Goal: Task Accomplishment & Management: Complete application form

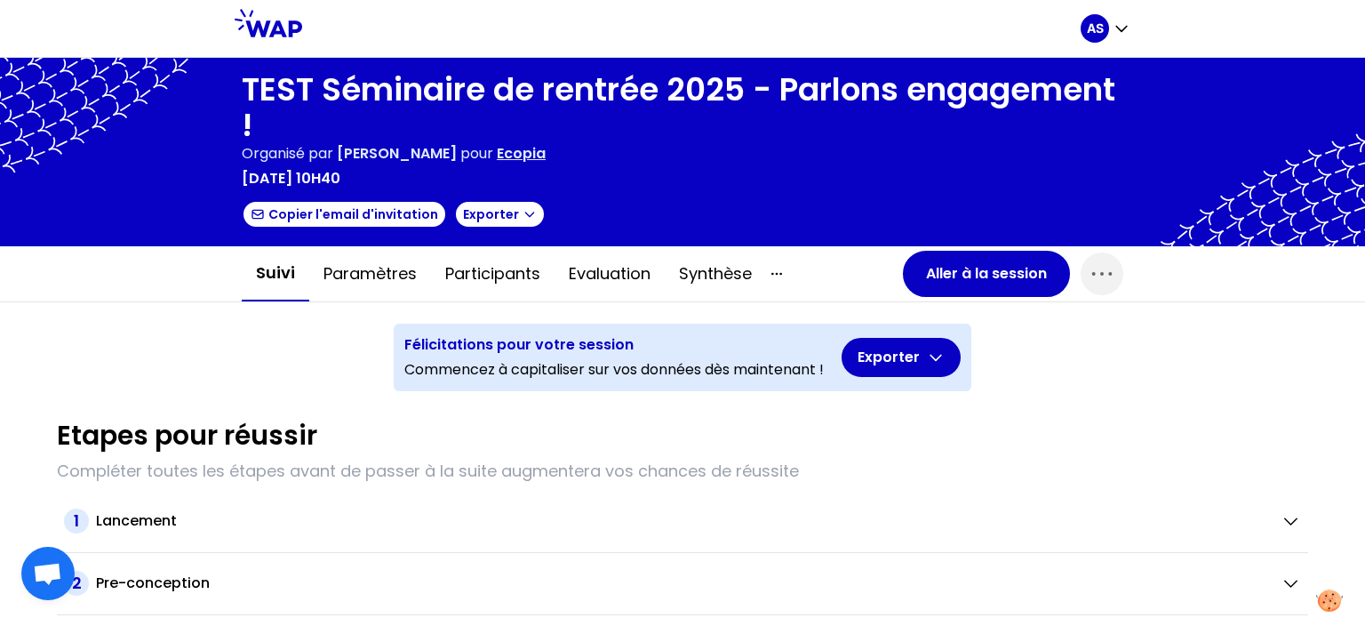
scroll to position [11, 0]
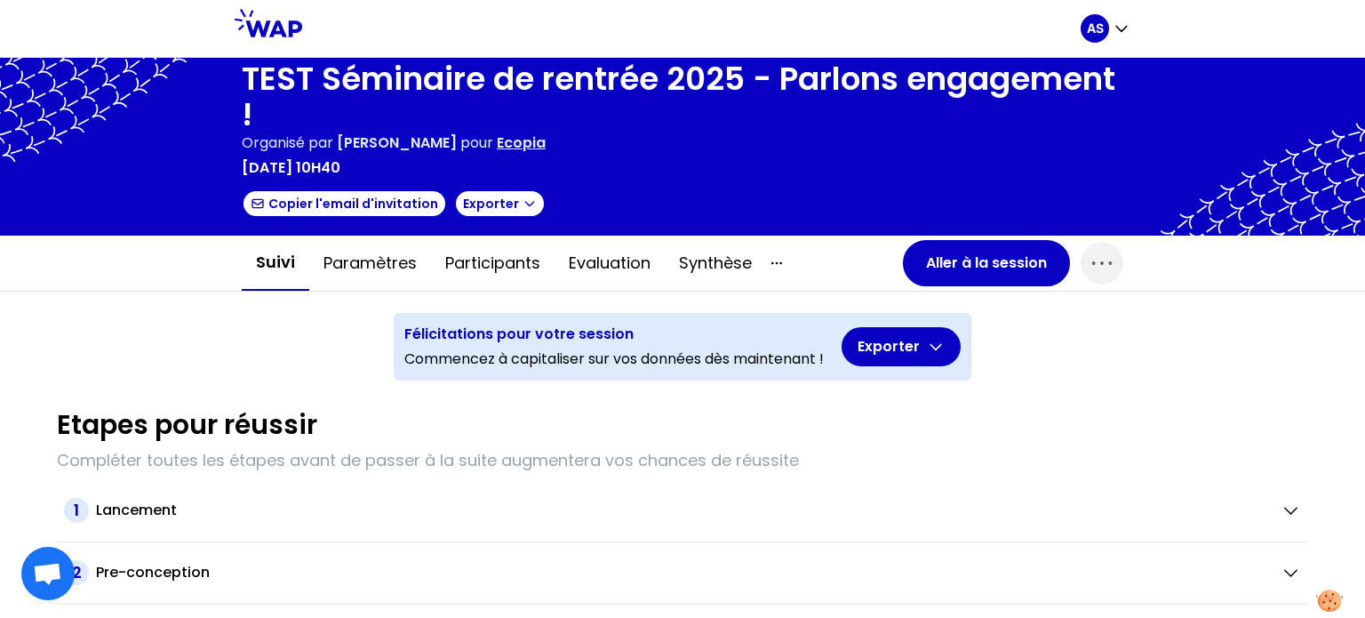
click at [267, 21] on icon at bounding box center [269, 23] width 68 height 28
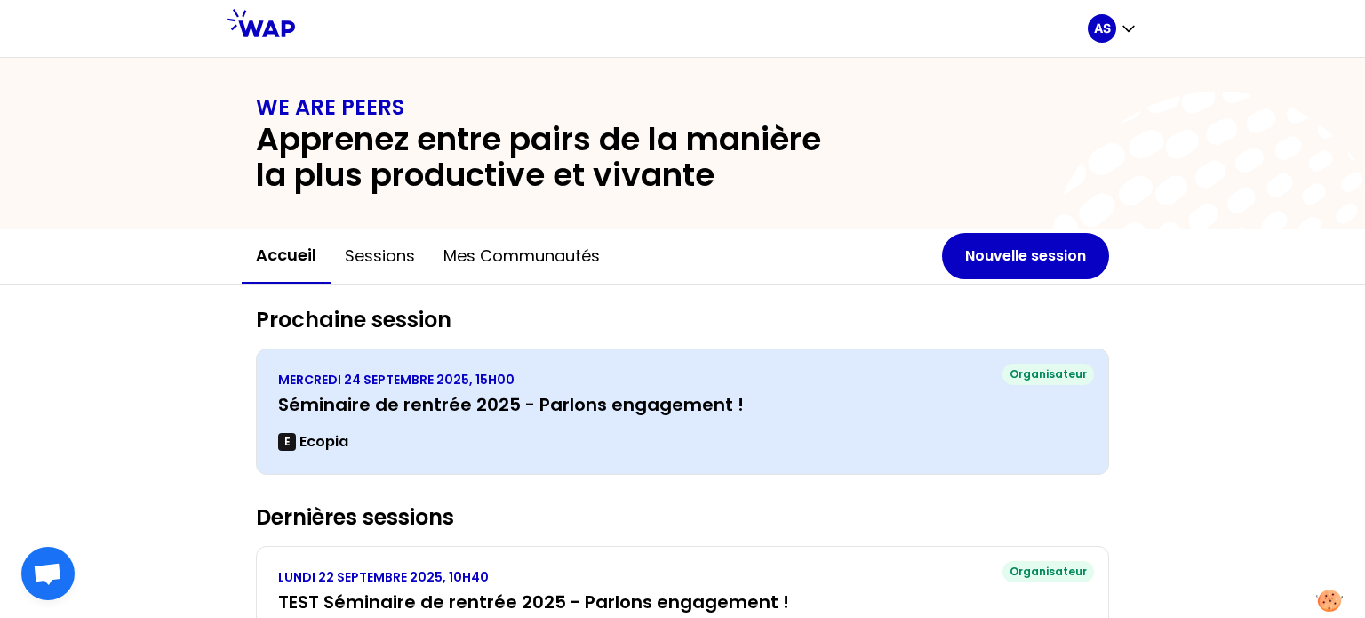
click at [939, 393] on h3 "Séminaire de rentrée 2025 - Parlons engagement !" at bounding box center [682, 404] width 809 height 25
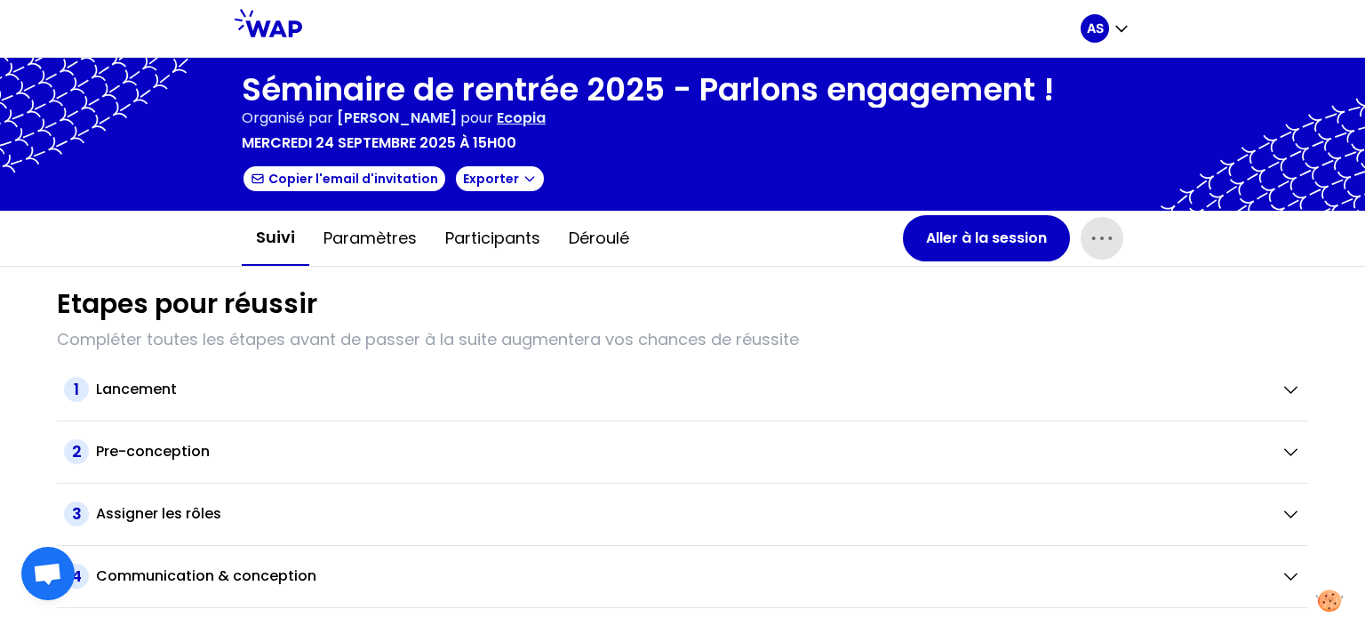
click at [1103, 234] on icon "button" at bounding box center [1102, 238] width 28 height 28
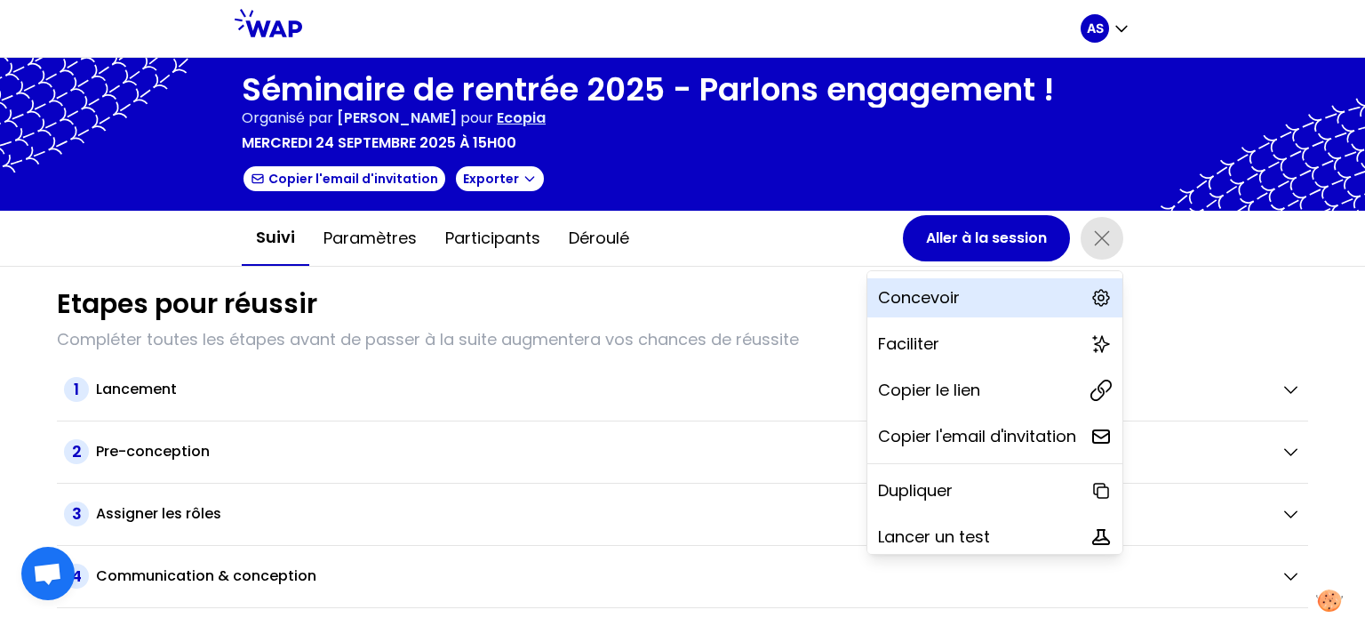
click at [890, 291] on p "Concevoir" at bounding box center [919, 297] width 82 height 25
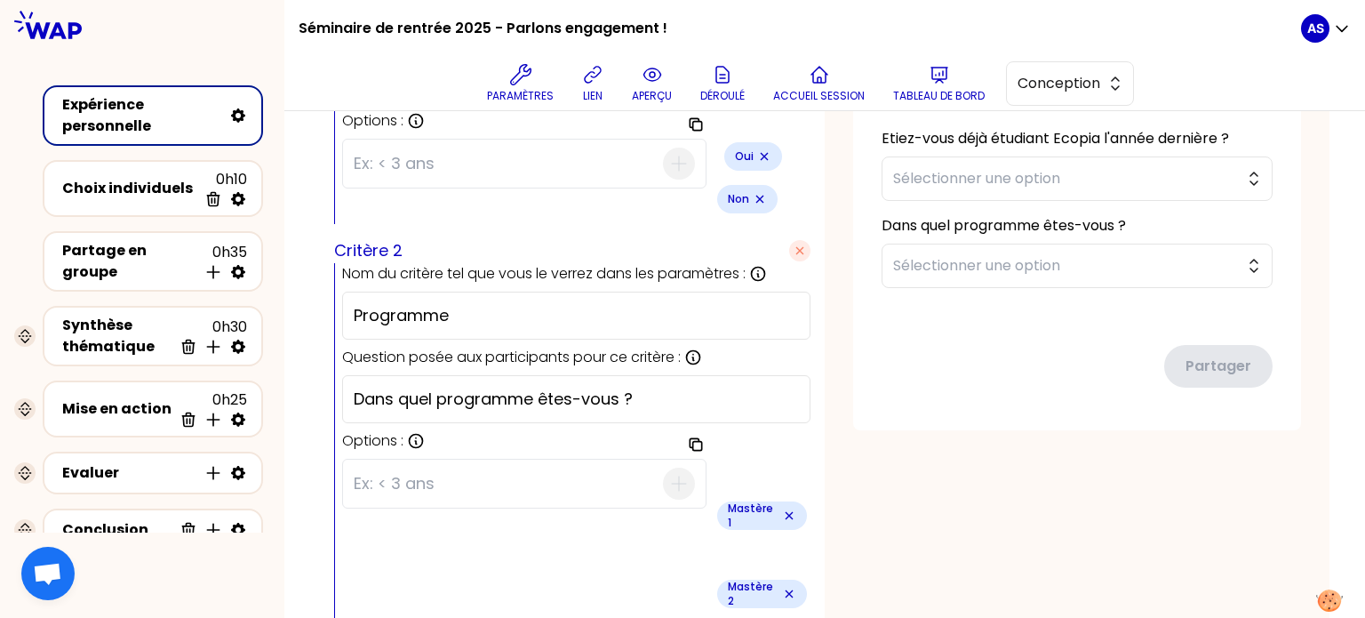
scroll to position [766, 0]
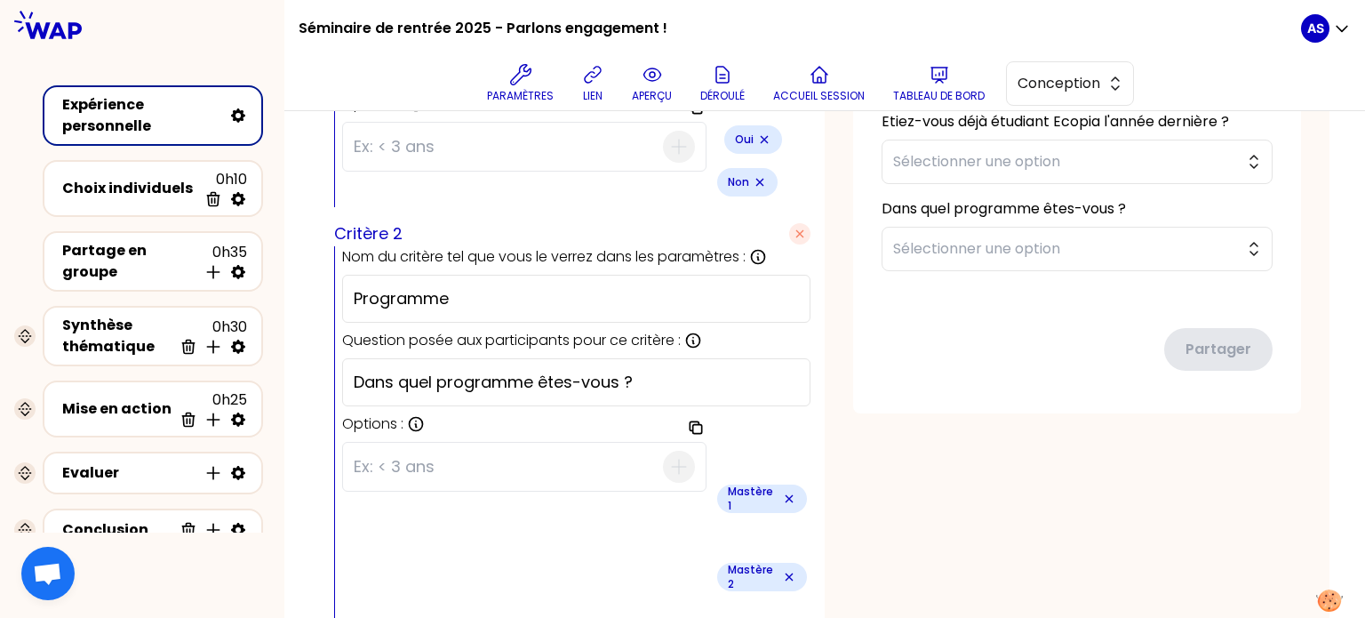
click at [785, 495] on icon "Remove small badge" at bounding box center [788, 498] width 7 height 7
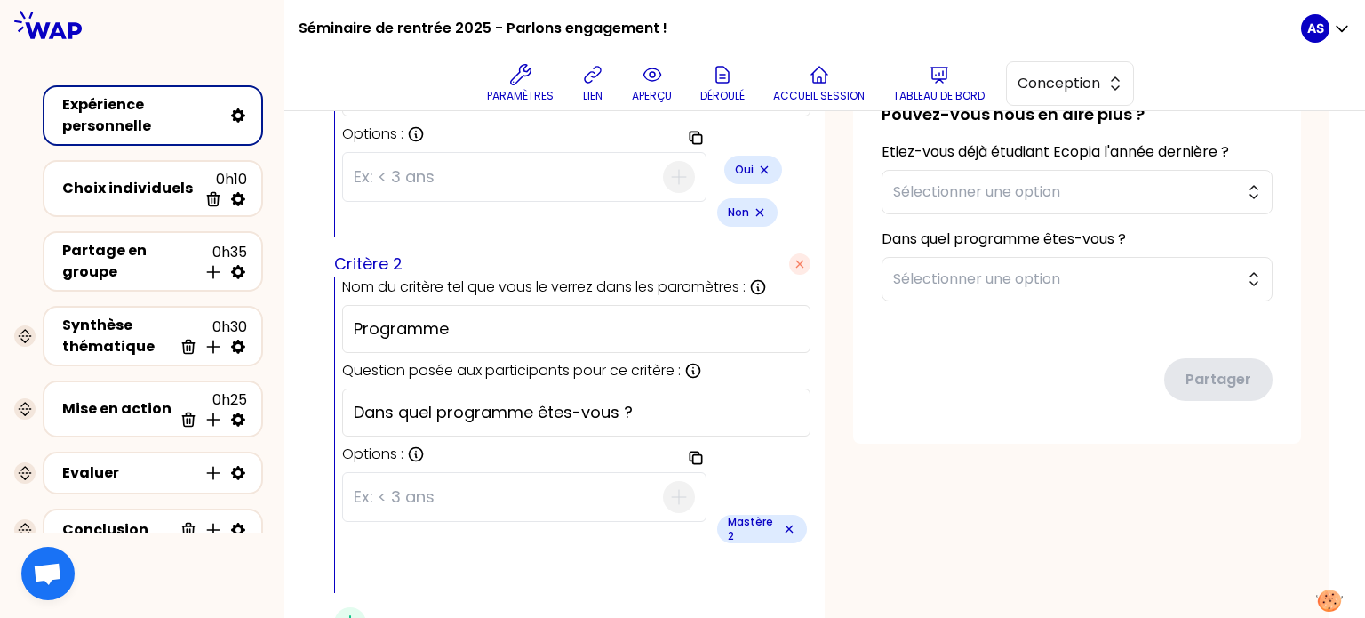
click at [785, 525] on icon "Remove small badge" at bounding box center [788, 528] width 7 height 7
click at [493, 474] on input at bounding box center [508, 497] width 309 height 46
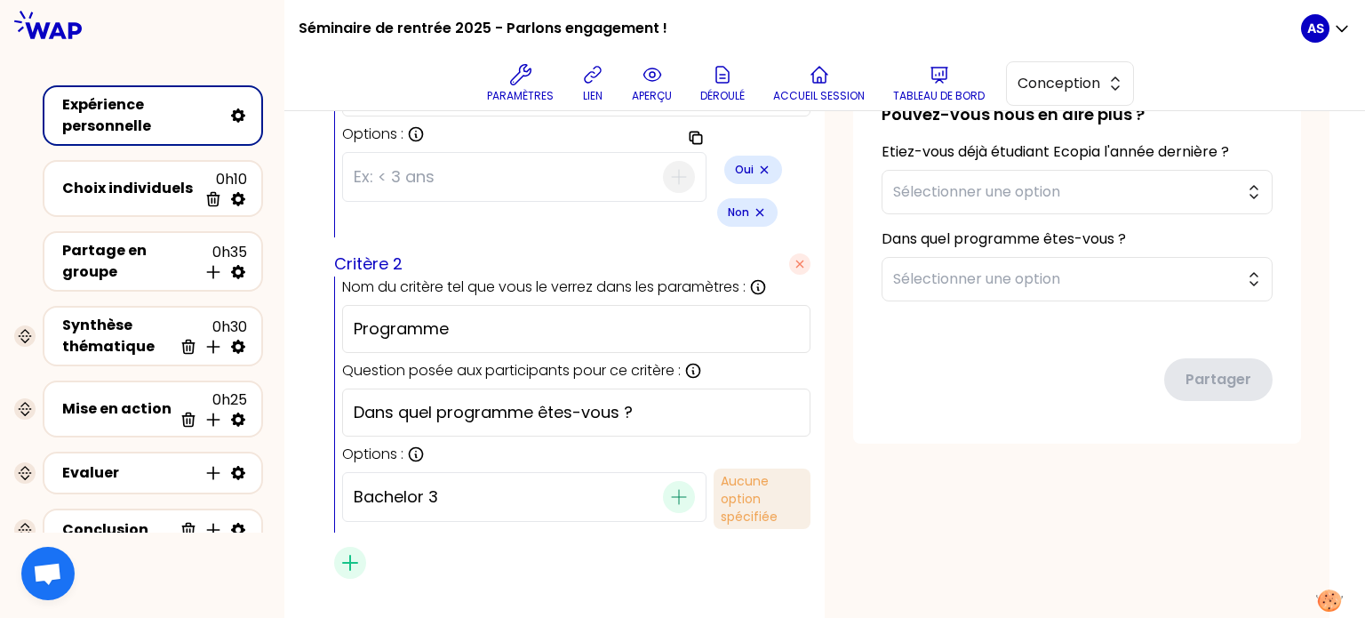
type input "Bachelor 3"
click at [668, 486] on icon "button" at bounding box center [678, 496] width 21 height 21
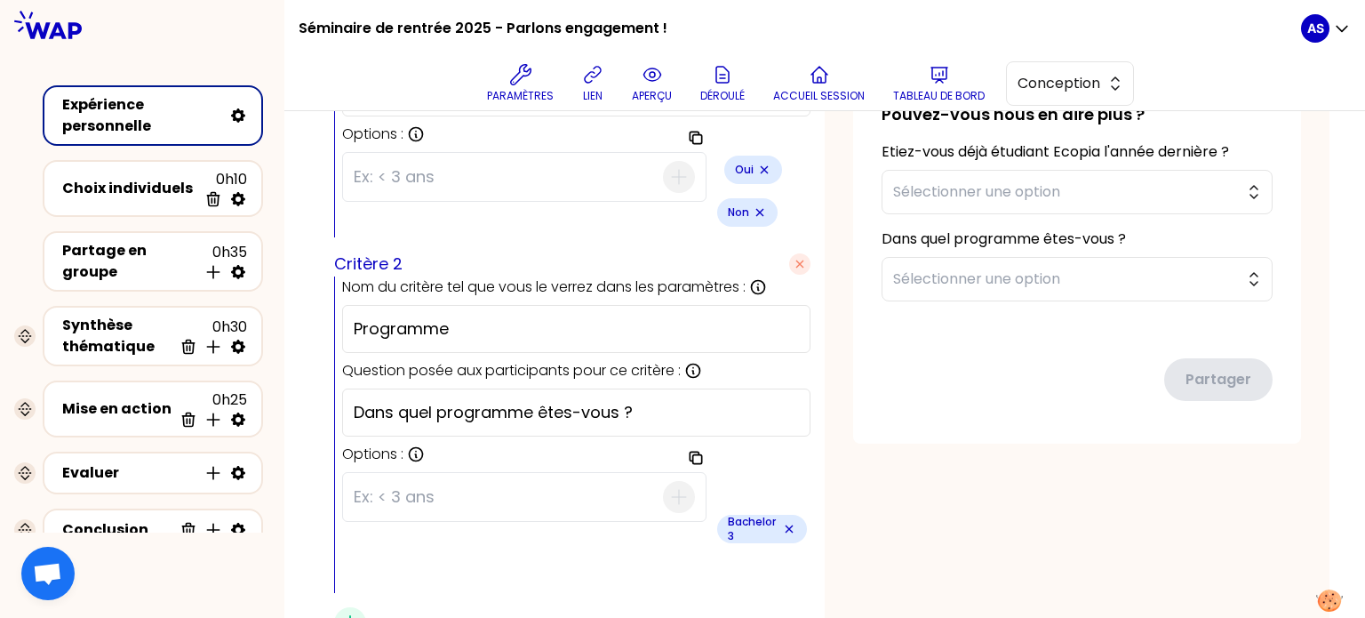
click at [528, 474] on input at bounding box center [508, 497] width 309 height 46
type input "Mastère 1 QSE"
click at [668, 486] on icon "button" at bounding box center [678, 496] width 21 height 21
click at [498, 474] on input at bounding box center [508, 497] width 309 height 46
type input "Mastère 1 RSE"
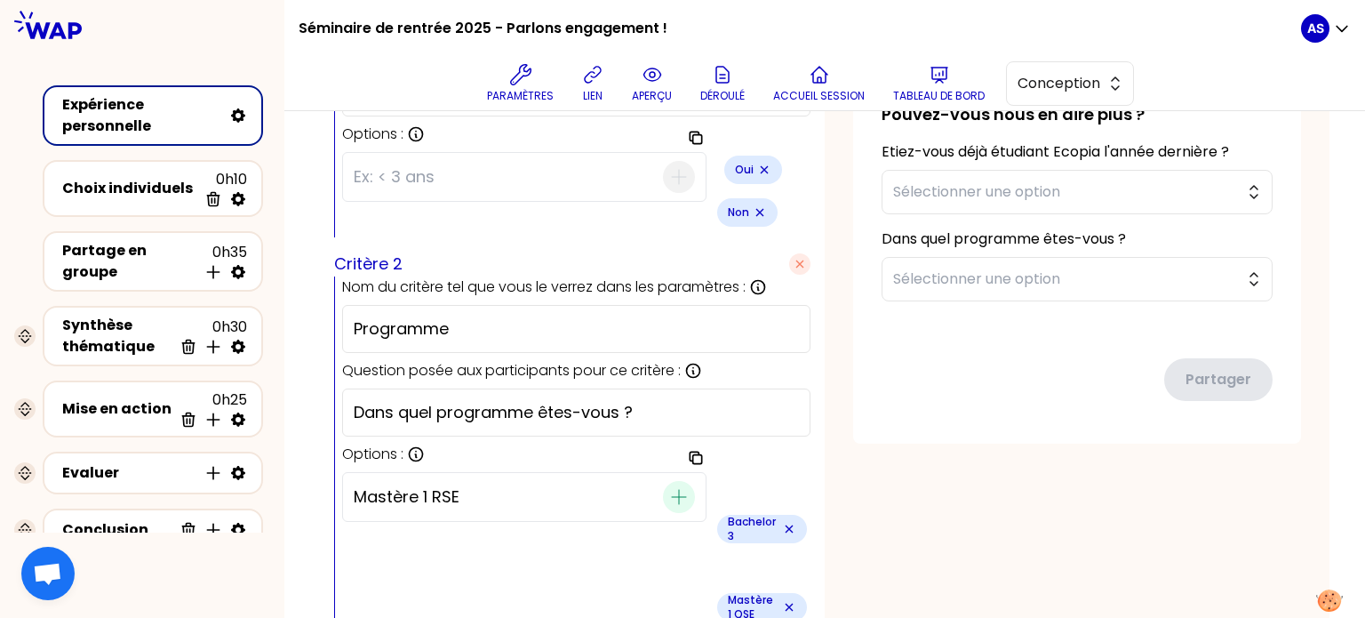
click at [668, 486] on icon "button" at bounding box center [678, 496] width 21 height 21
click at [498, 474] on input at bounding box center [508, 497] width 309 height 46
type input "Mastère 2 RSE"
click at [668, 486] on icon "button" at bounding box center [678, 496] width 21 height 21
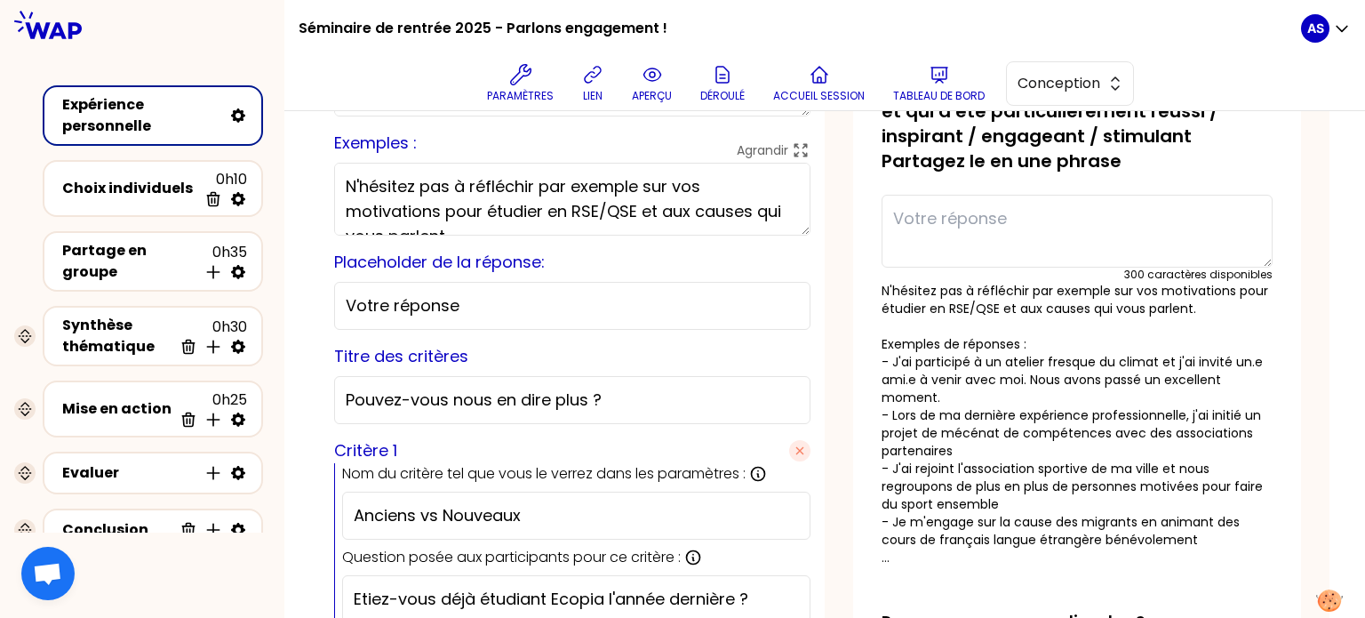
scroll to position [0, 0]
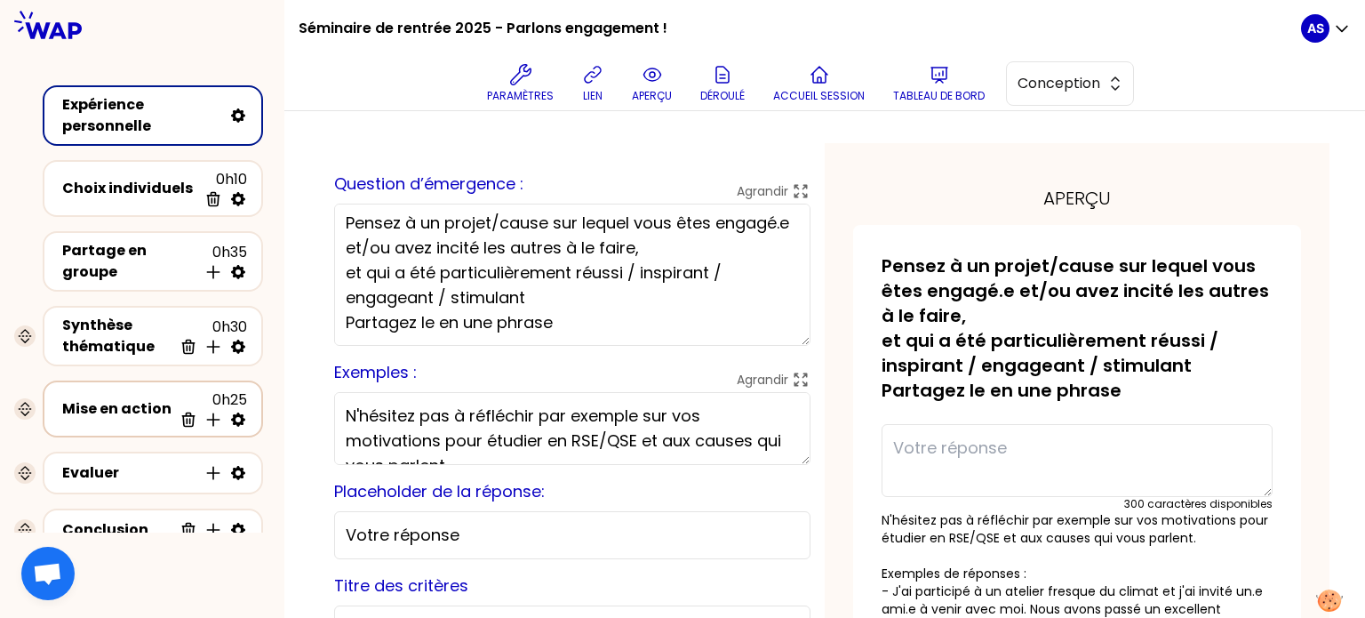
click at [237, 413] on icon at bounding box center [238, 419] width 18 height 18
select select "3"
select select "false"
select select "Each"
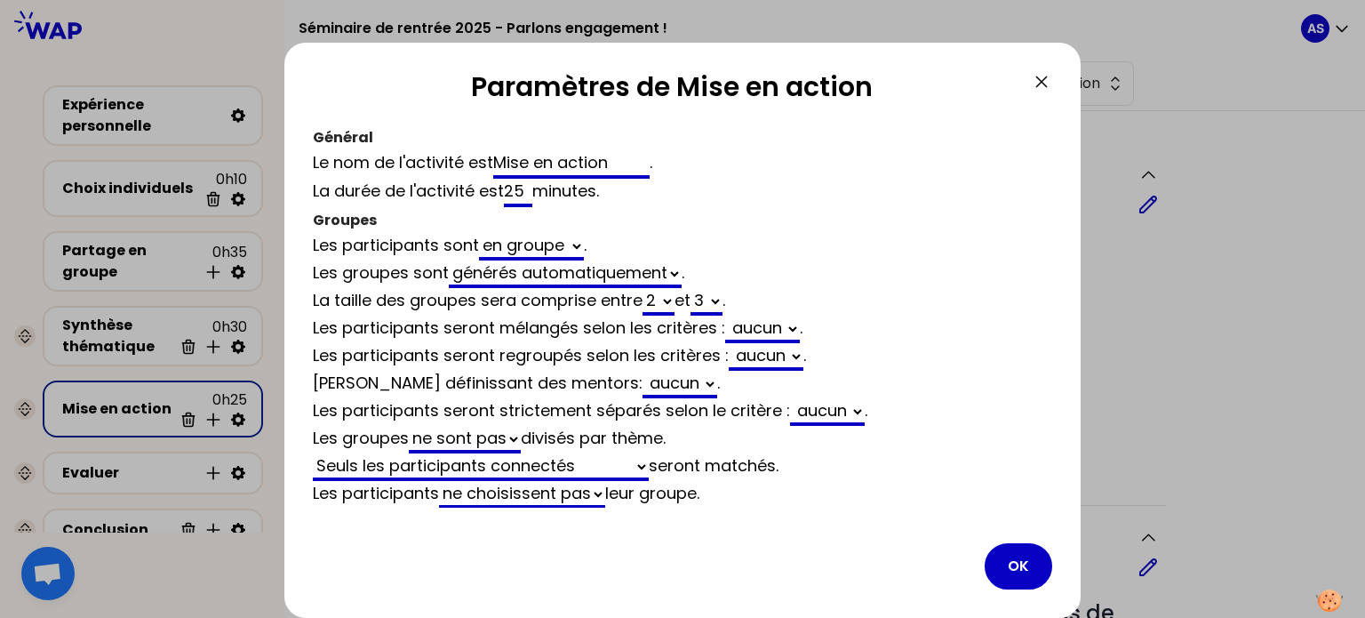
click at [773, 356] on select "aucun Anciens vs Nouveaux Programme" at bounding box center [767, 357] width 71 height 28
select select "3"
select select "false"
click at [817, 407] on select "aucun Anciens vs Nouveaux" at bounding box center [828, 412] width 71 height 28
click at [819, 514] on div "Paramètres de Mise en action Général Le nom de l'activité est Mise en action . …" at bounding box center [682, 330] width 796 height 575
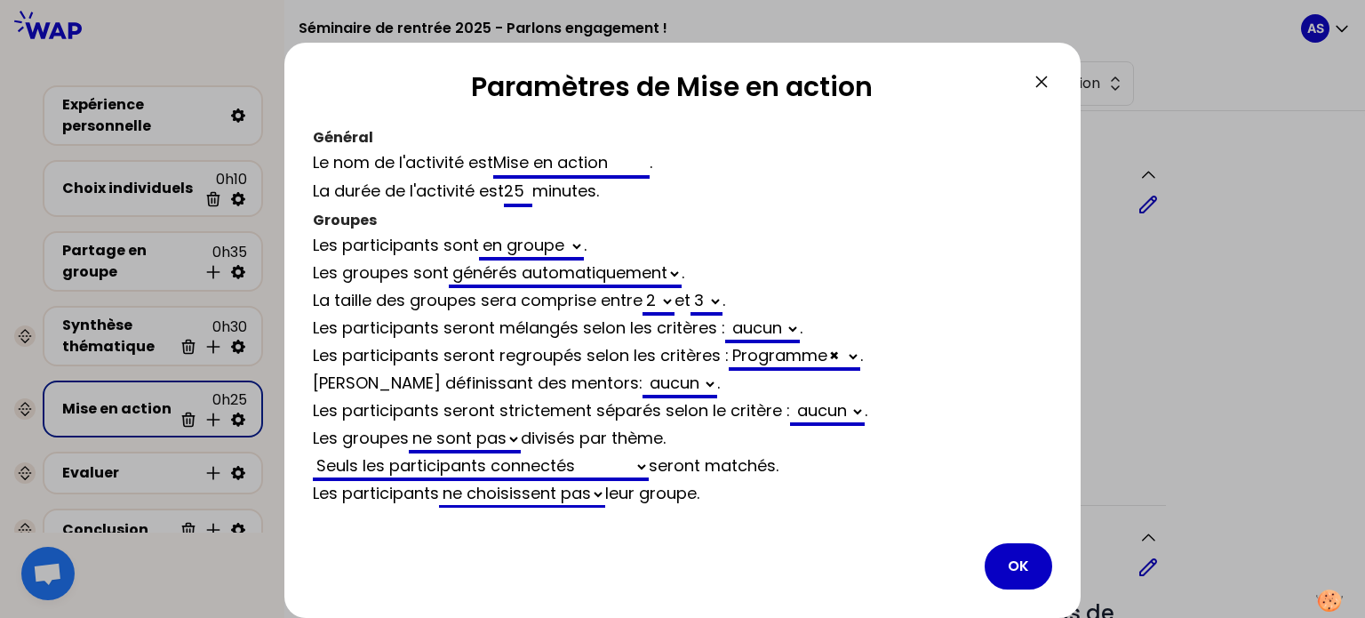
click at [836, 356] on span "×" at bounding box center [834, 355] width 10 height 22
select select "3"
select select "false"
click at [826, 408] on select "aucun Anciens vs Nouveaux Programme" at bounding box center [828, 412] width 71 height 28
select select "3"
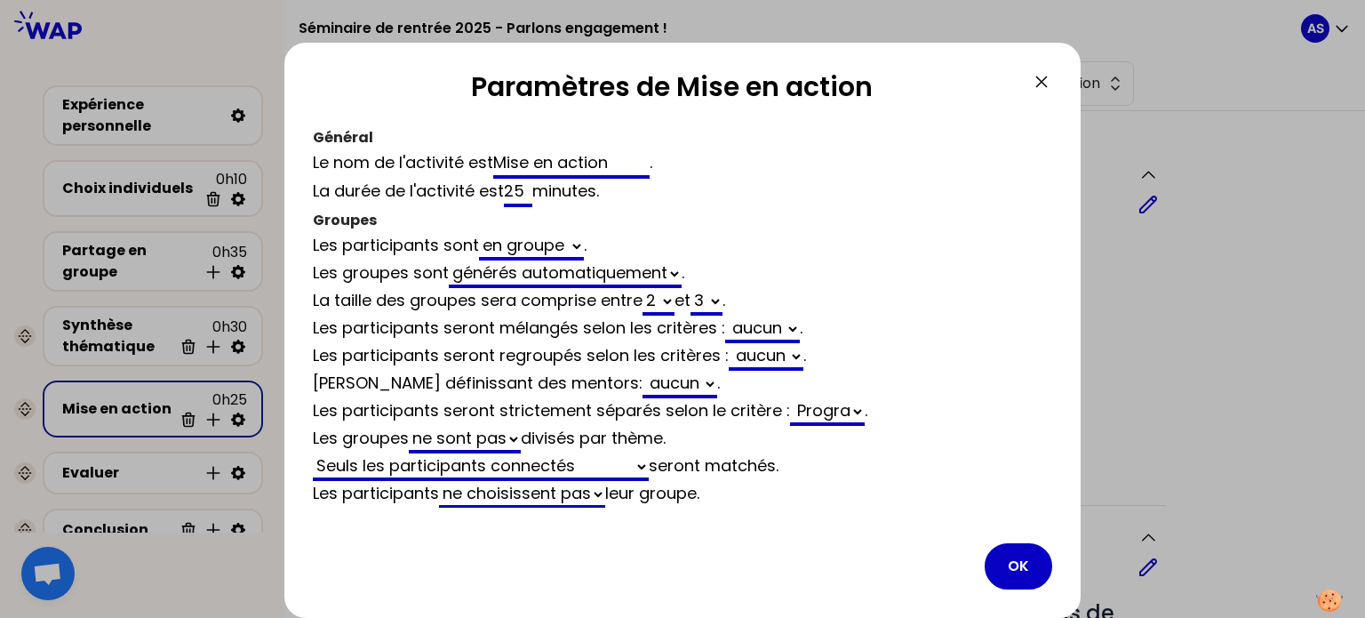
select select "false"
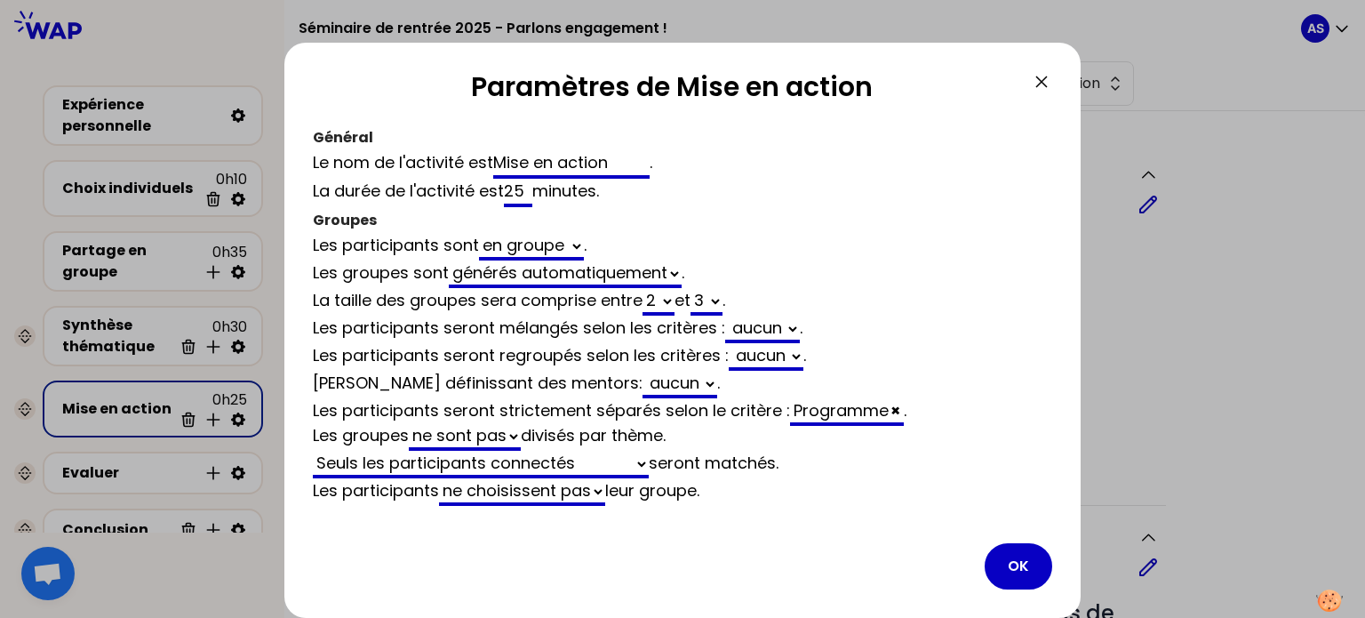
click at [846, 465] on div "Seuls les participants connectés Tous les participants Seuls les participants m…" at bounding box center [682, 464] width 739 height 28
click at [1018, 562] on button "OK" at bounding box center [1018, 566] width 68 height 46
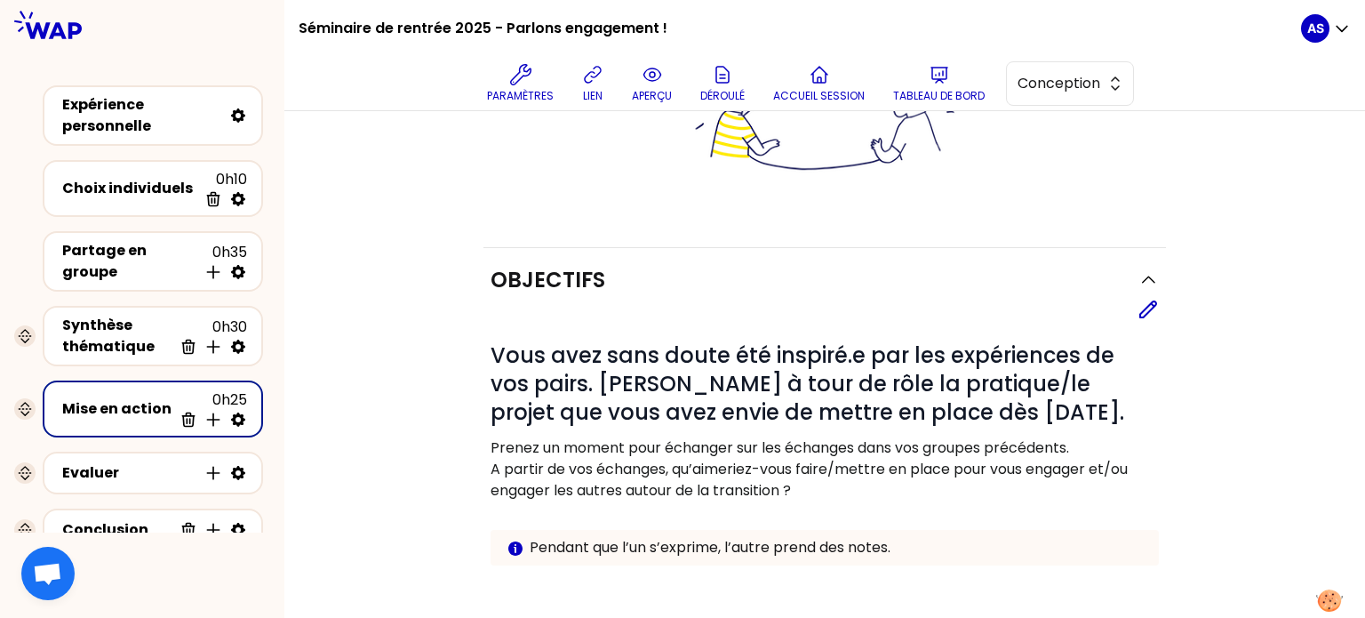
scroll to position [267, 0]
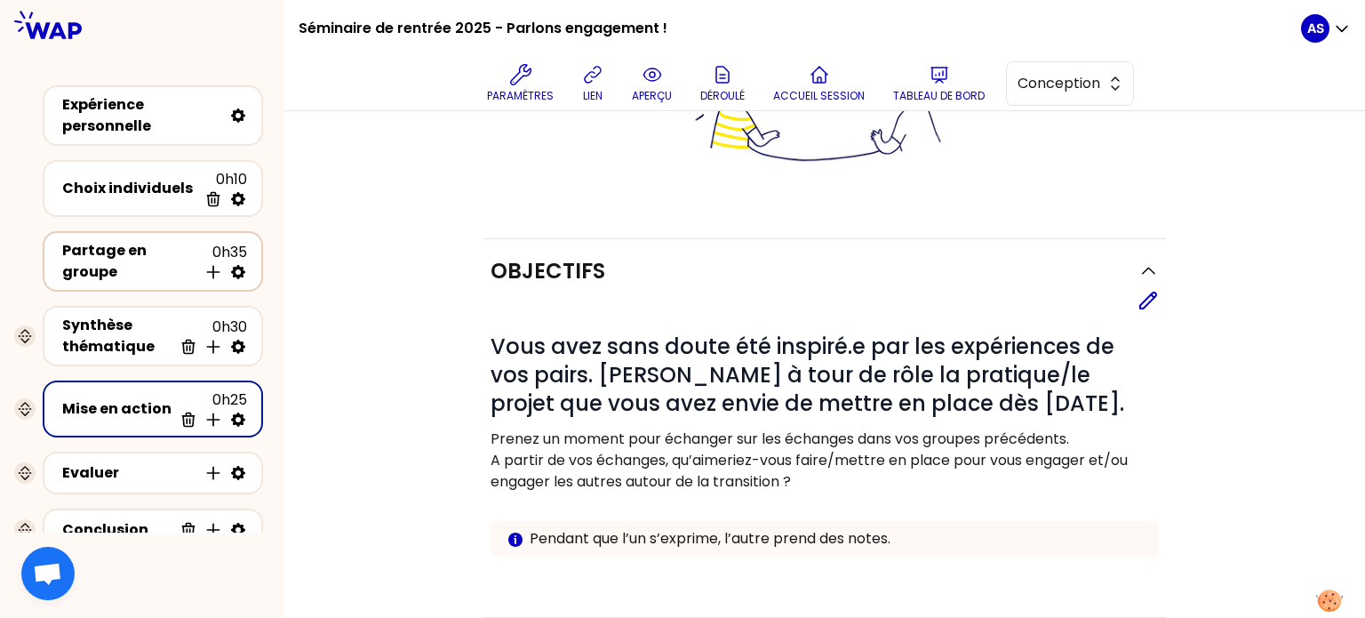
click at [238, 267] on icon at bounding box center [238, 272] width 18 height 18
select select "4"
select select "5"
select select "false"
select select "Each"
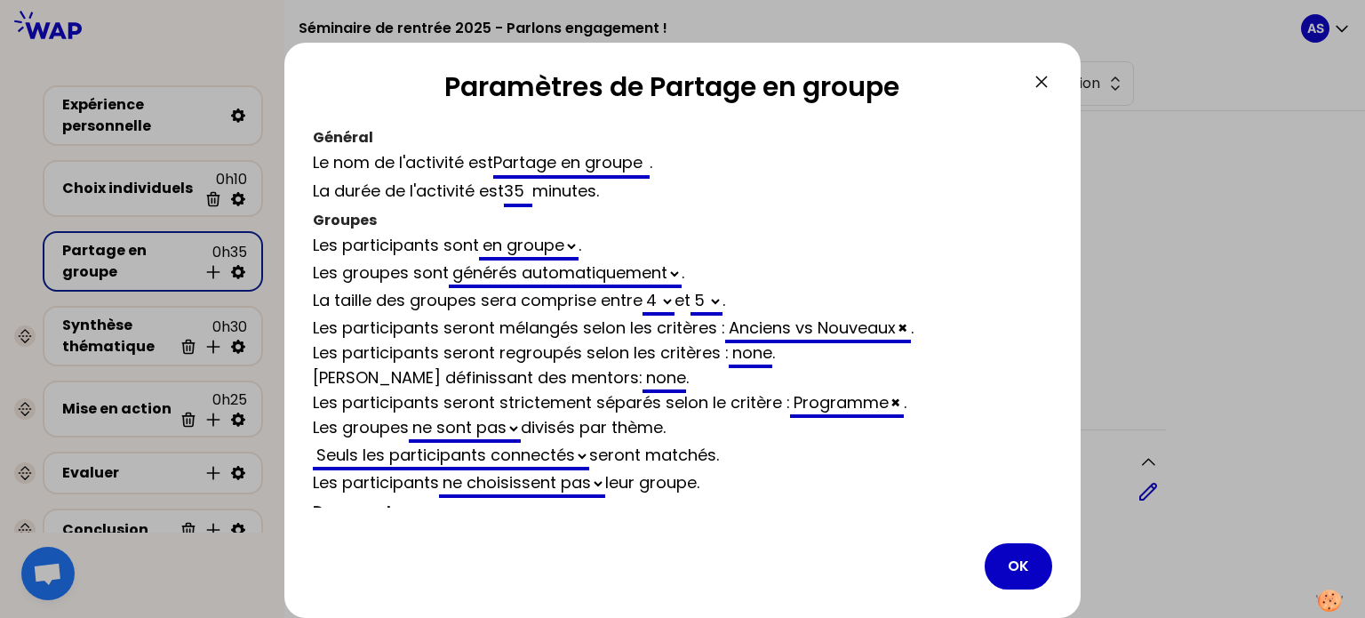
click at [1048, 73] on icon at bounding box center [1041, 81] width 21 height 21
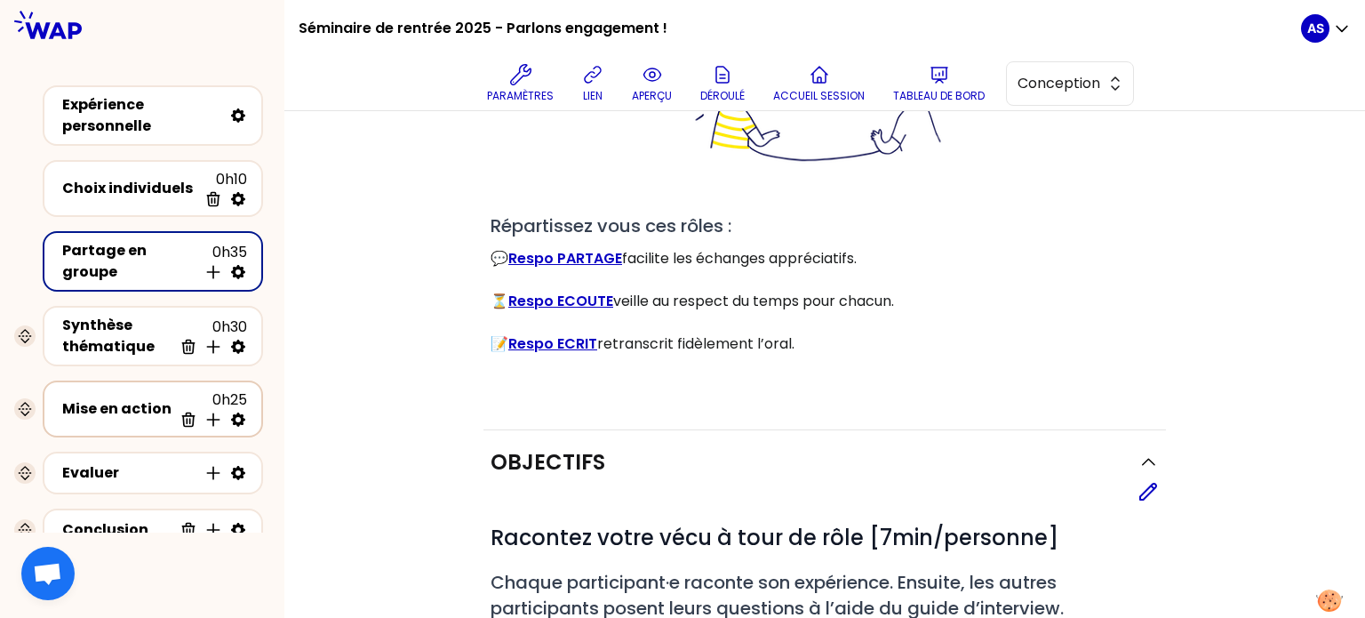
click at [235, 412] on icon at bounding box center [238, 419] width 14 height 14
select select "3"
select select "false"
select select "Each"
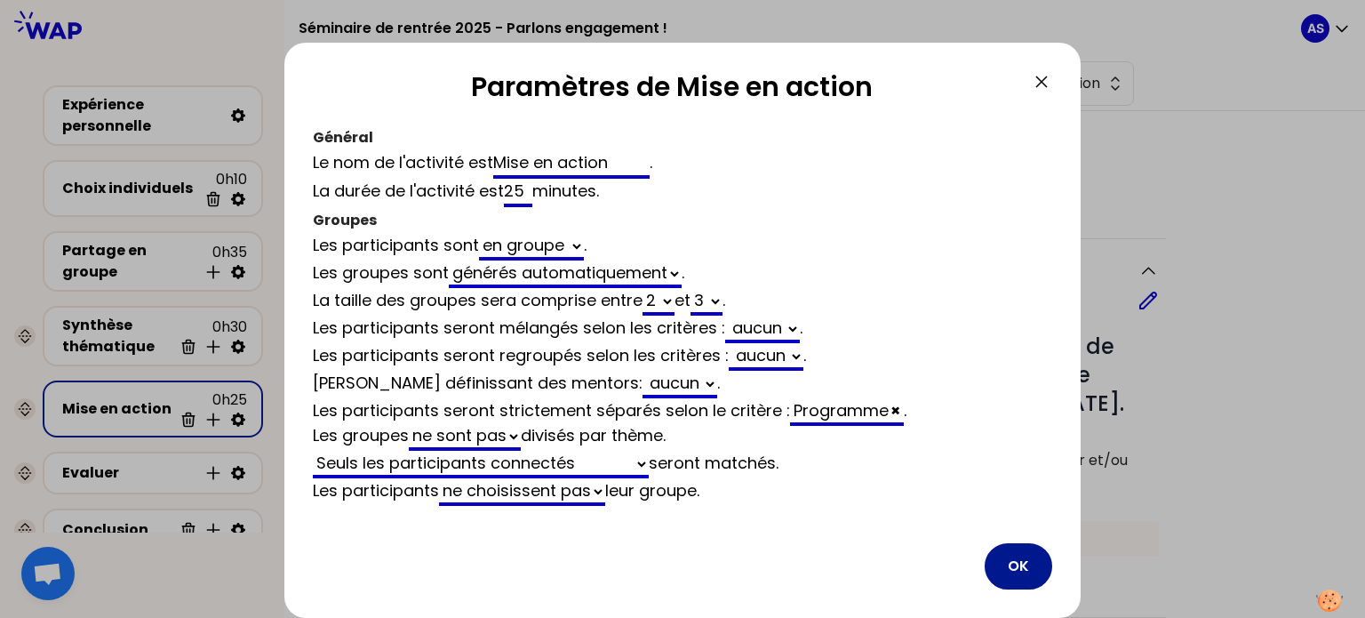
click at [1008, 560] on button "OK" at bounding box center [1018, 566] width 68 height 46
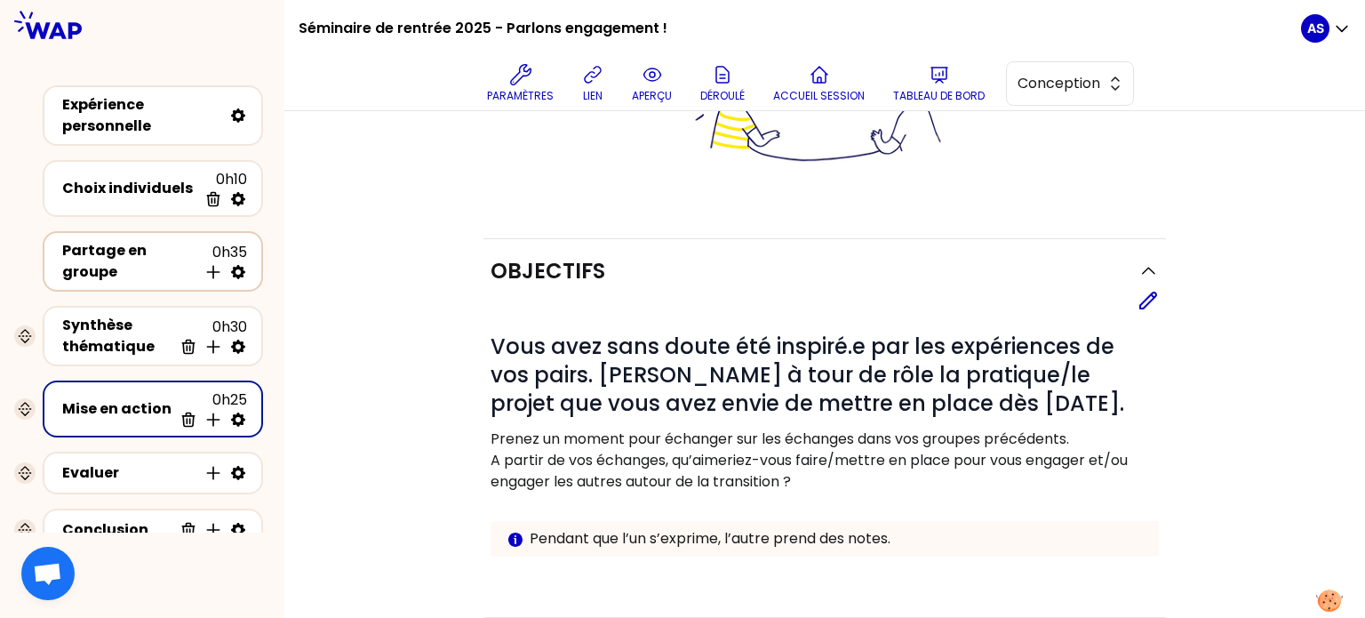
click at [240, 267] on icon at bounding box center [238, 272] width 18 height 18
select select "4"
select select "5"
select select "false"
select select "Each"
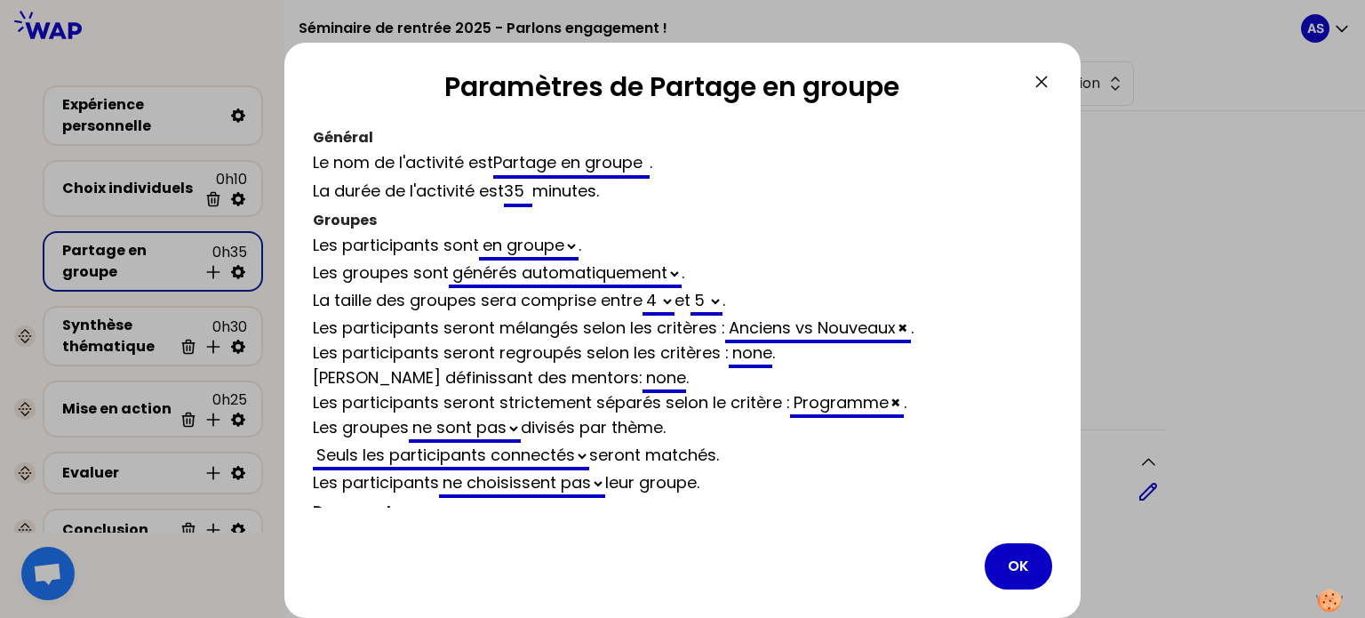
click at [881, 403] on div "Programme ×" at bounding box center [847, 404] width 114 height 27
click at [895, 402] on span "×" at bounding box center [895, 402] width 10 height 22
select select "4"
select select "5"
select select "false"
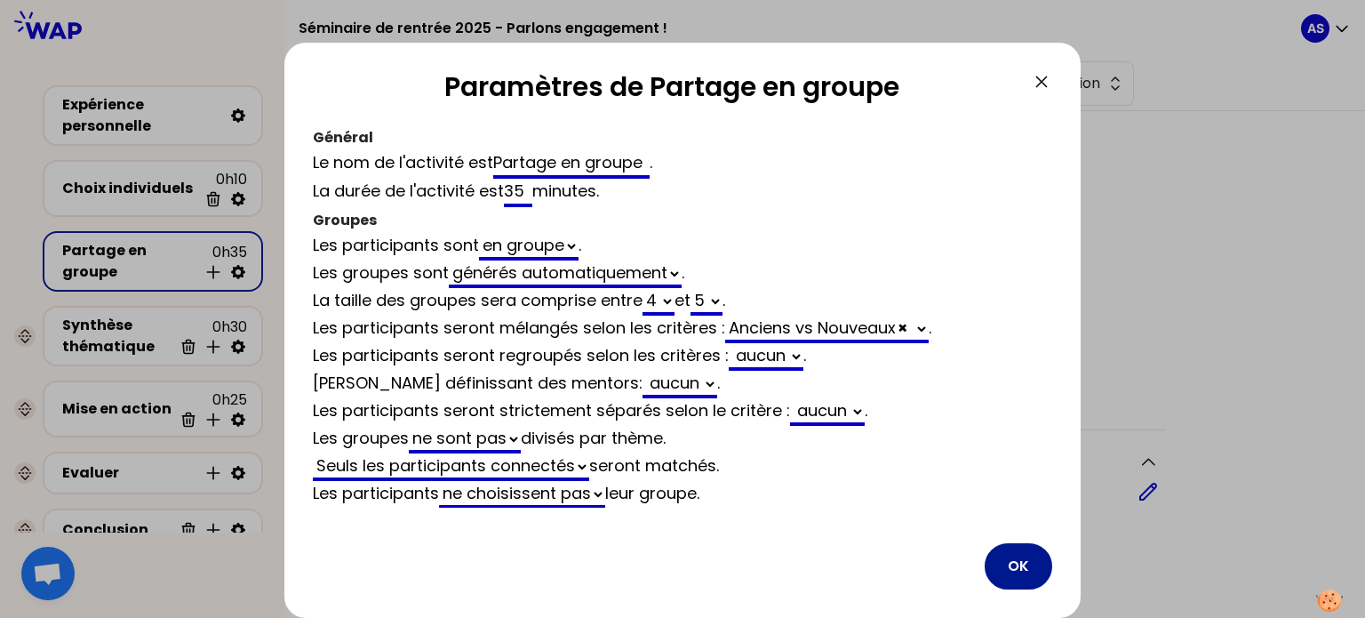
click at [1010, 561] on button "OK" at bounding box center [1018, 566] width 68 height 46
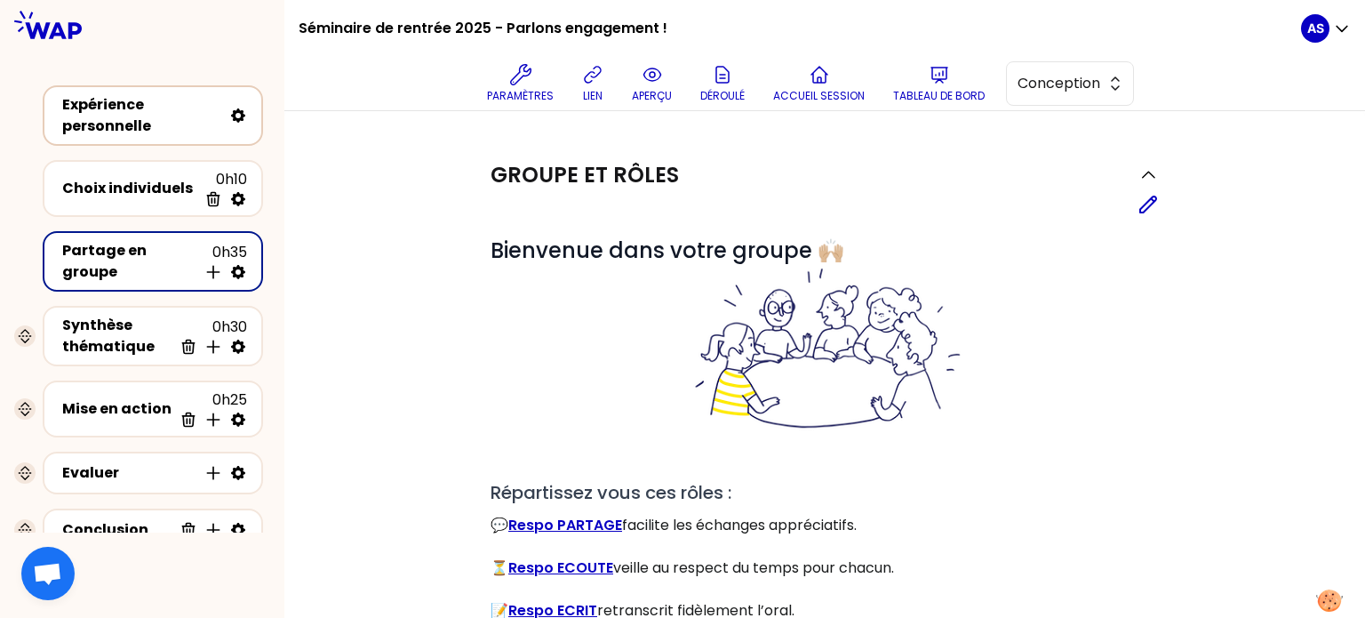
click at [142, 127] on div "Expérience personnelle" at bounding box center [142, 115] width 160 height 43
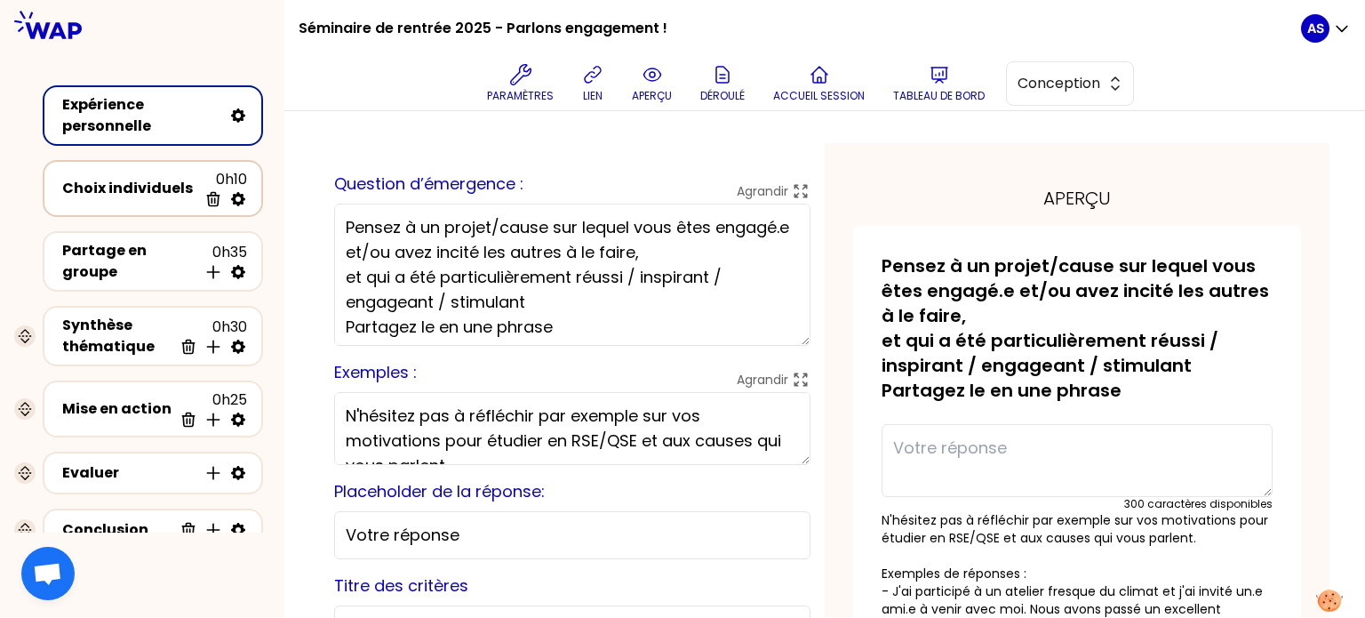
click at [153, 202] on div "Choix individuels 0h10 Supprimer" at bounding box center [153, 188] width 188 height 39
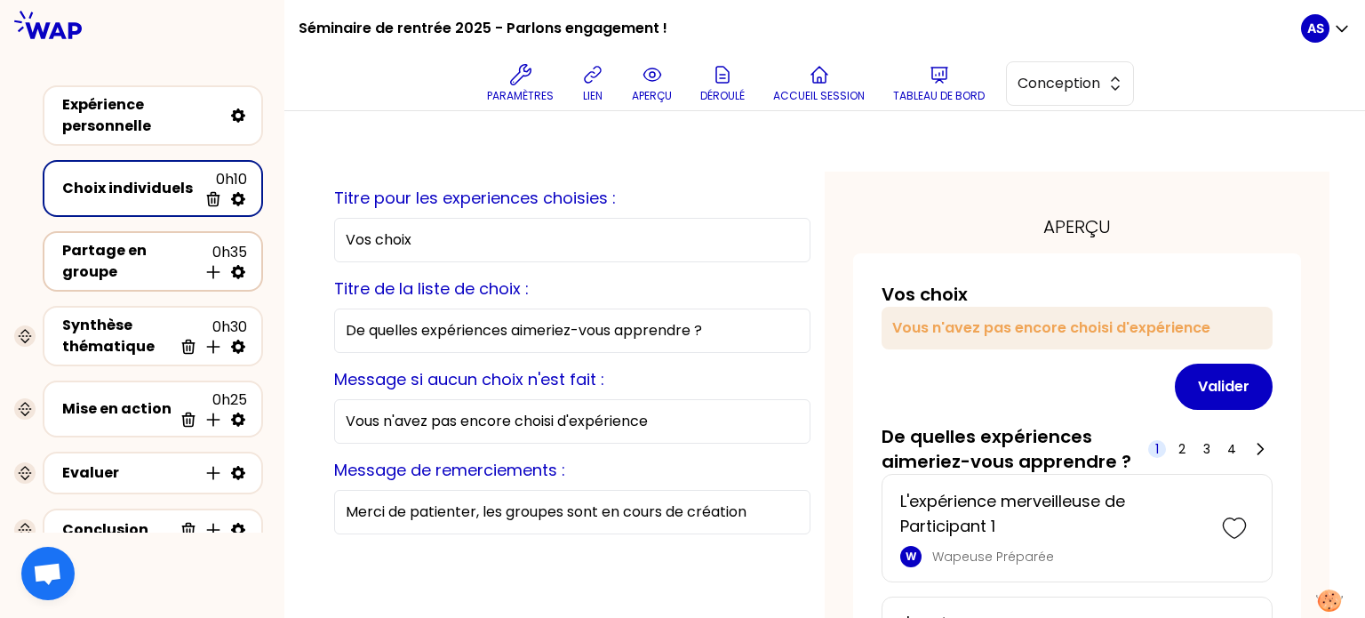
click at [165, 266] on div "Partage en groupe" at bounding box center [129, 261] width 135 height 43
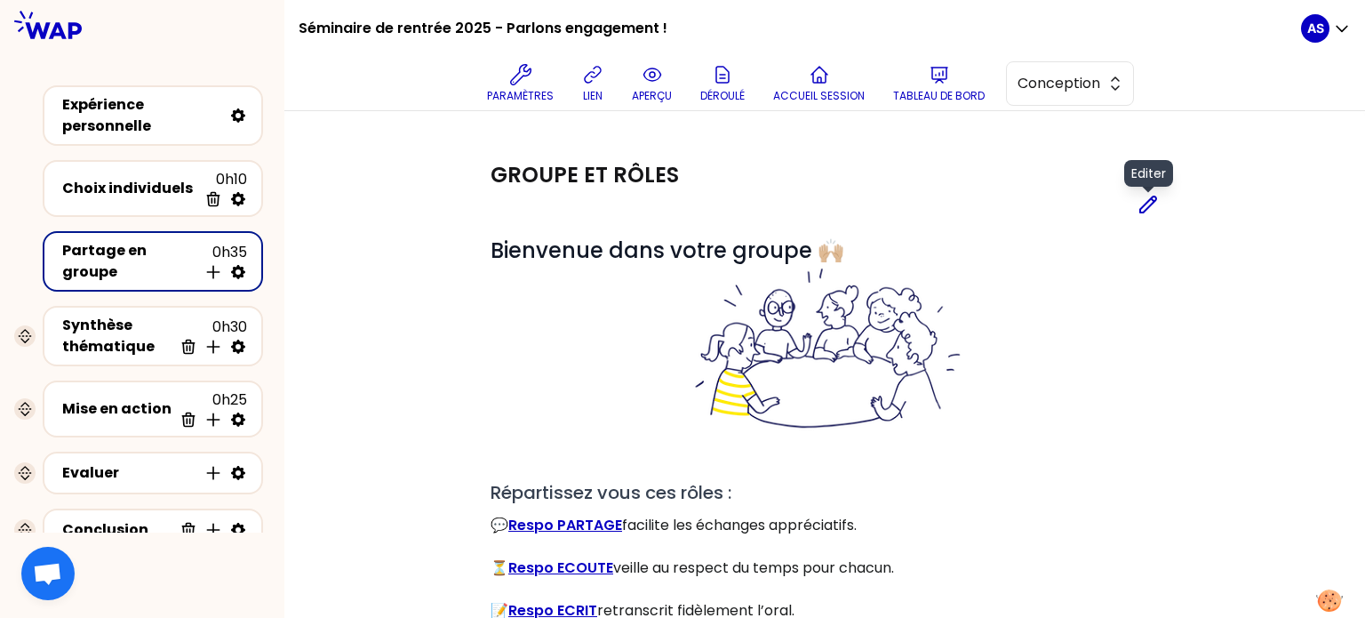
click at [1146, 205] on icon at bounding box center [1147, 204] width 21 height 21
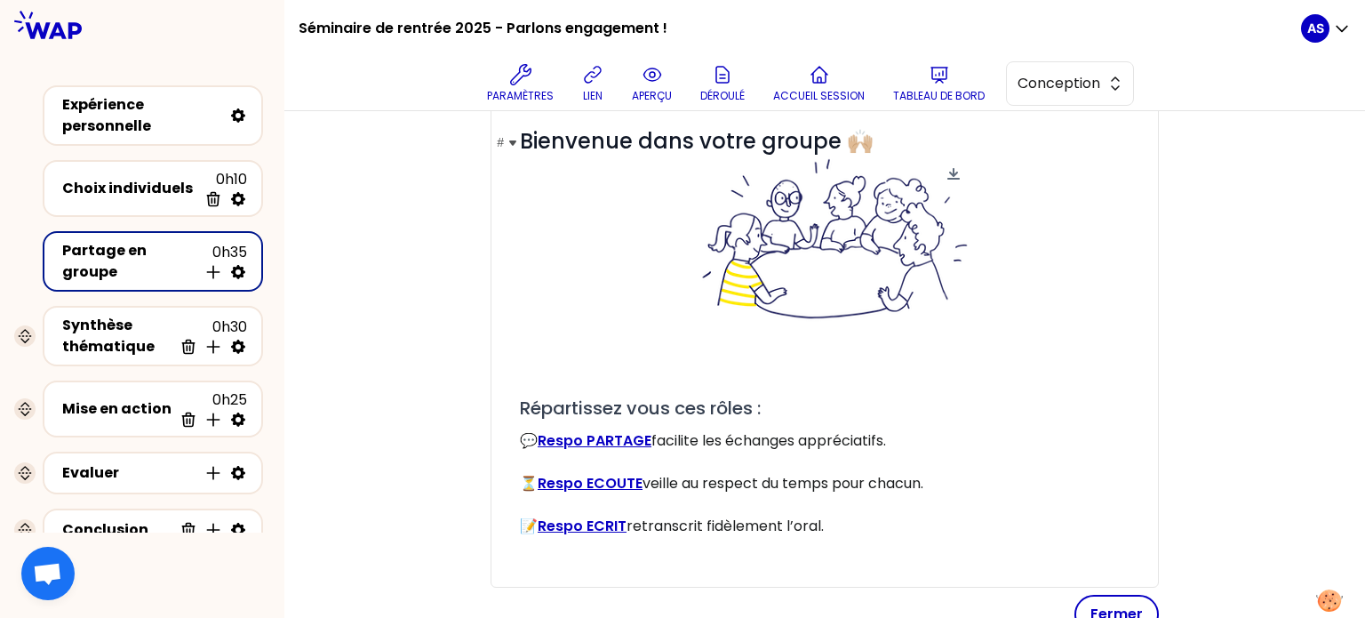
scroll to position [267, 0]
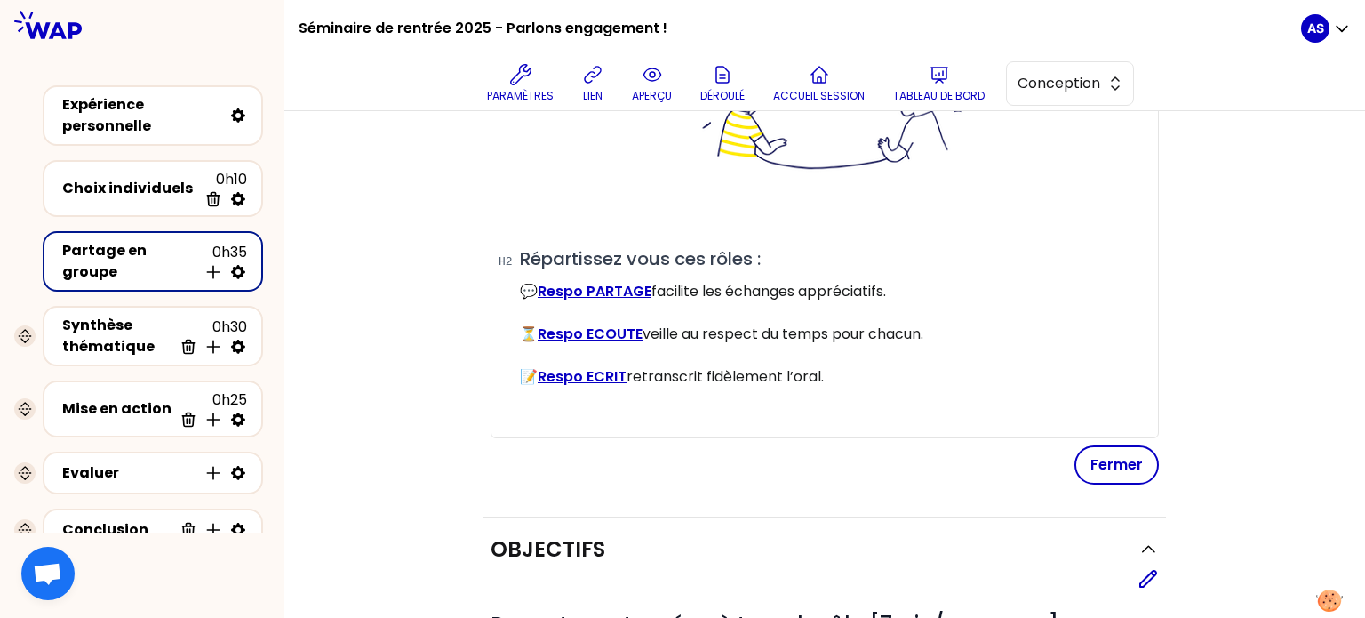
click at [594, 328] on link "Respo ECOUTE" at bounding box center [590, 333] width 105 height 20
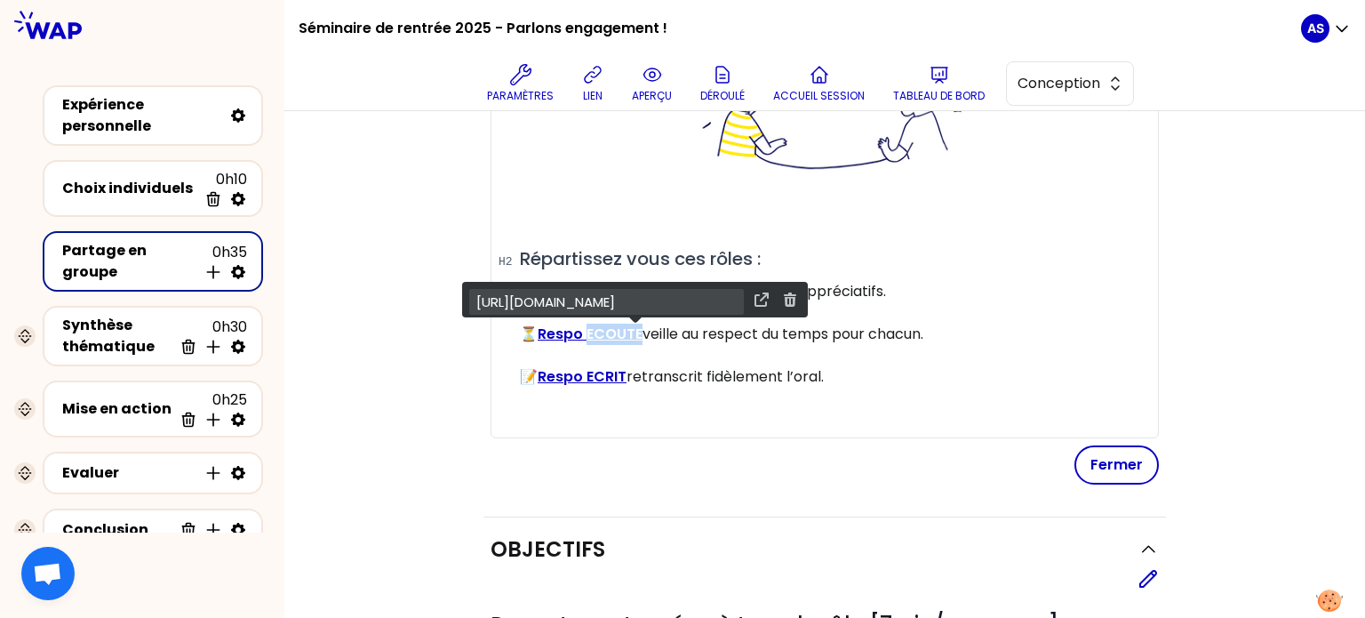
drag, startPoint x: 643, startPoint y: 331, endPoint x: 592, endPoint y: 333, distance: 51.6
click at [592, 333] on link "Respo ECOUTE" at bounding box center [590, 333] width 105 height 20
drag, startPoint x: 475, startPoint y: 307, endPoint x: 729, endPoint y: 307, distance: 254.1
click at [729, 307] on div "https://www.notion.so/wapwiki/Le-respo-coute-cd4b7effbe164c379a7e030aefd39b0b" at bounding box center [634, 302] width 331 height 26
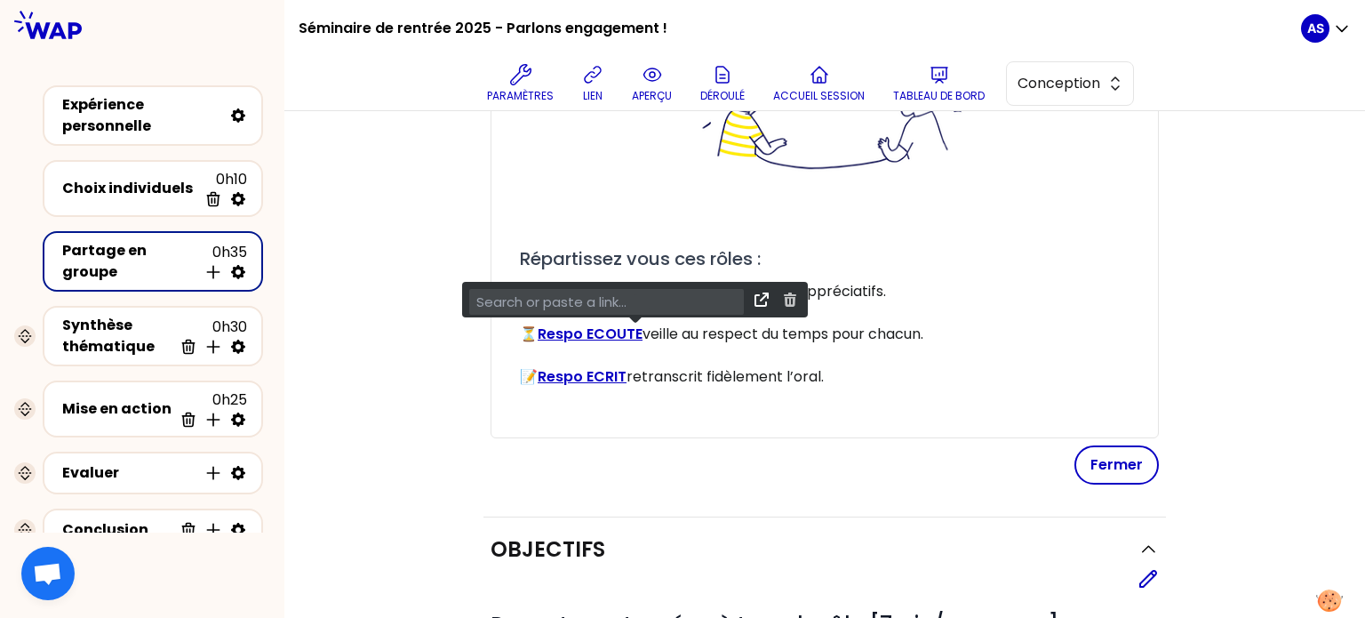
scroll to position [0, 0]
paste input "https://wapwiki.notion.site/Le-respo-temps-489b12fc6c454ed1a7f5c3832954f458"
type input "https://wapwiki.notion.site/Le-respo-temps-489b12fc6c454ed1a7f5c3832954f458"
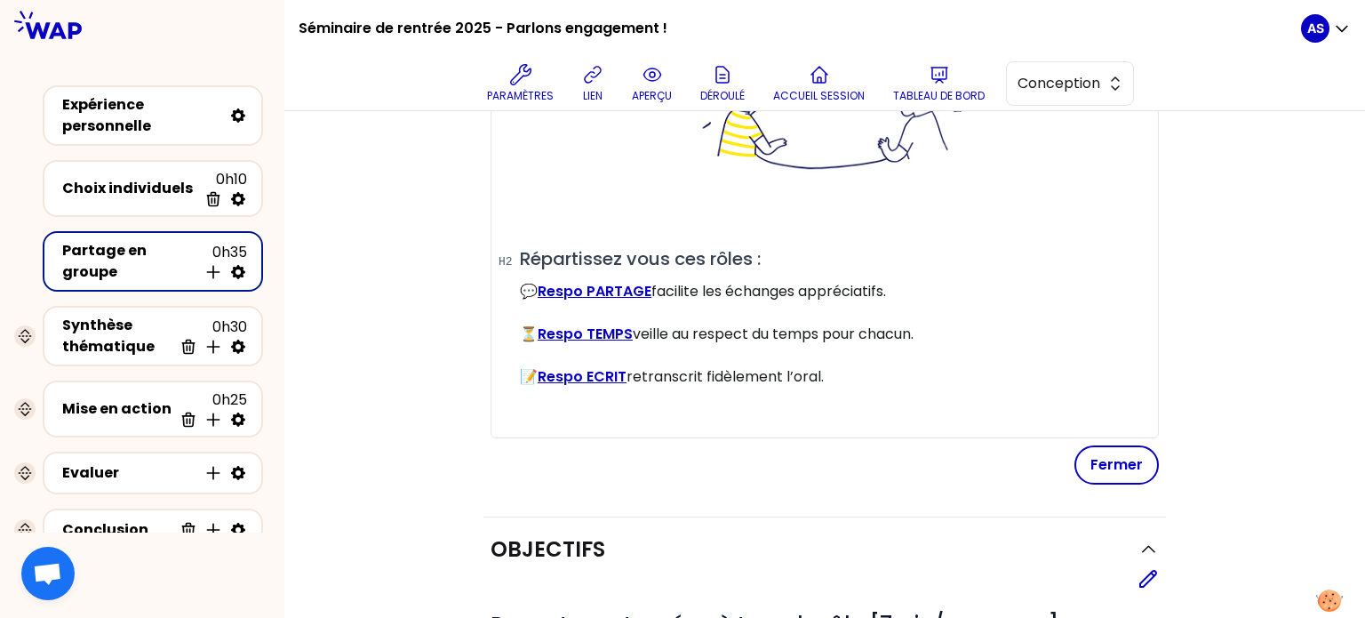
click at [878, 381] on p "📝 Respo ECRIT retranscrit fidèlement l’oral." at bounding box center [832, 376] width 624 height 21
click at [1132, 474] on button "Fermer" at bounding box center [1116, 464] width 84 height 39
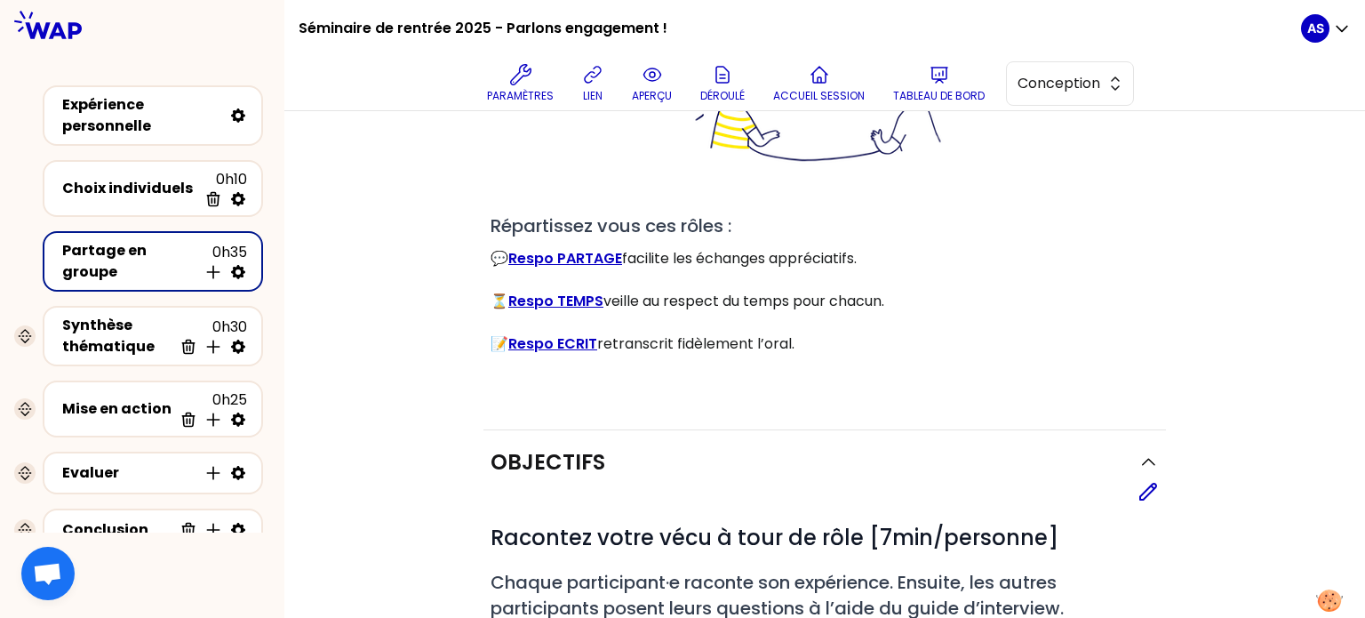
click at [578, 300] on link "Respo TEMPS" at bounding box center [555, 301] width 95 height 20
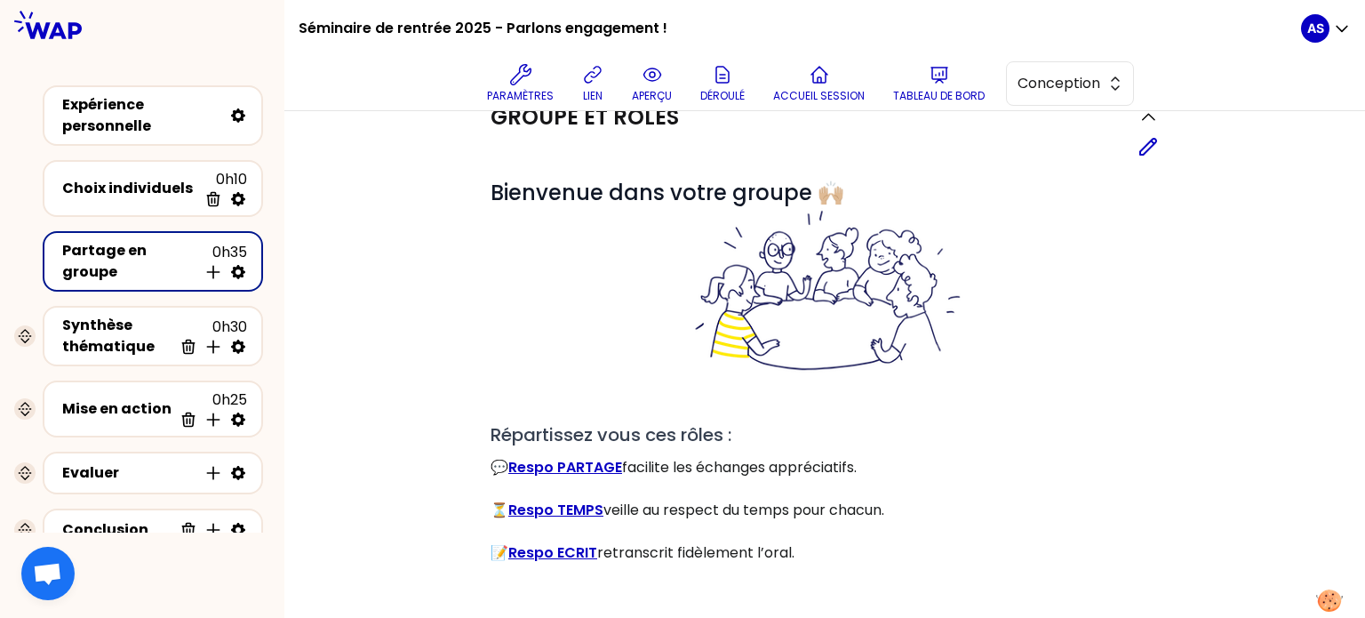
scroll to position [89, 0]
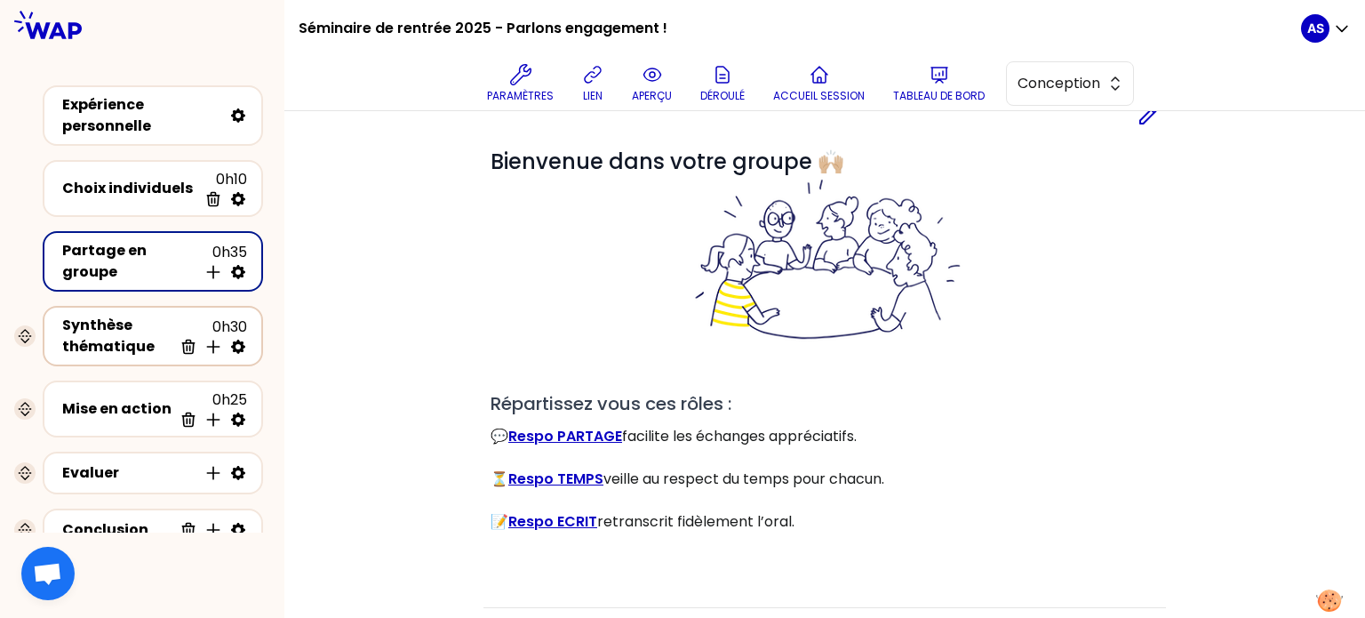
click at [109, 323] on div "Synthèse thématique" at bounding box center [117, 336] width 110 height 43
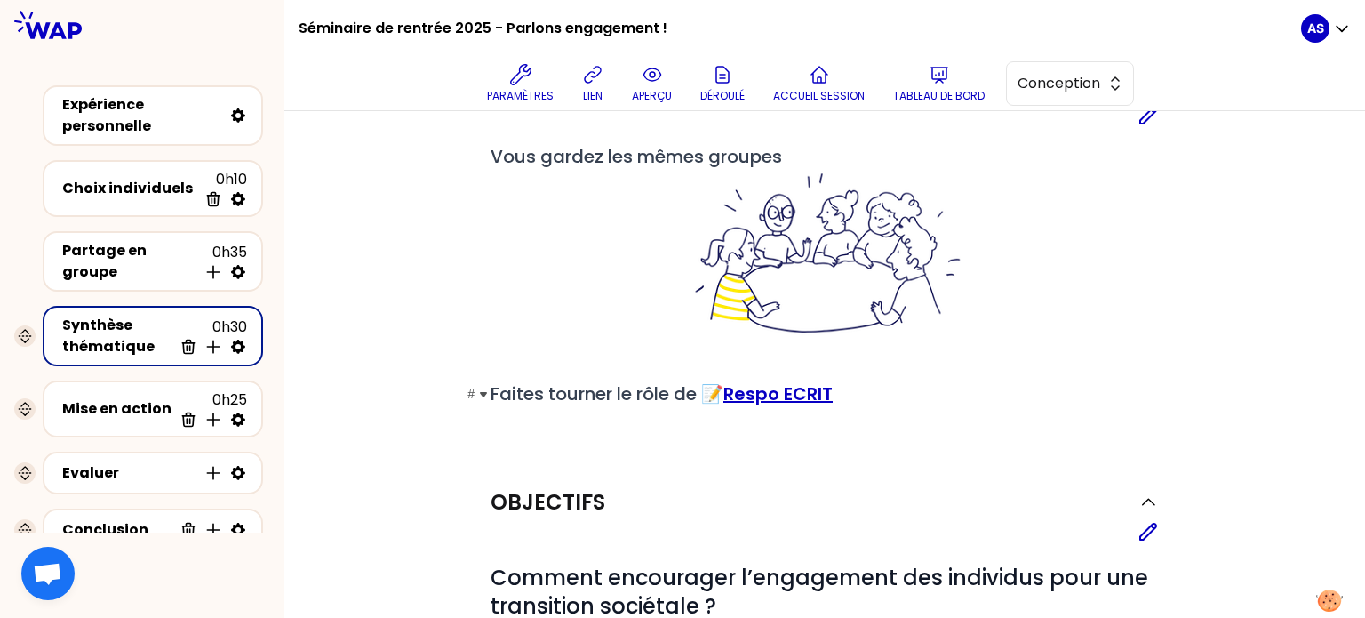
click at [771, 388] on link "Respo ECRIT" at bounding box center [777, 393] width 109 height 25
click at [132, 410] on div "Mise en action" at bounding box center [117, 408] width 110 height 21
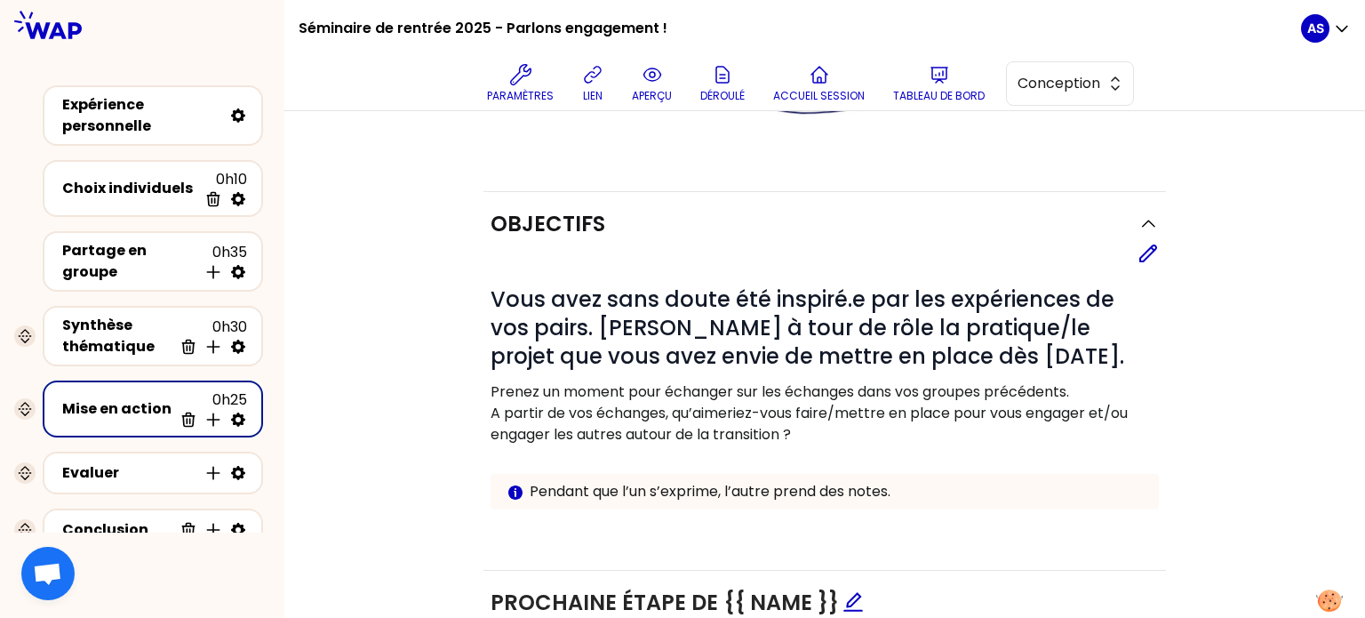
scroll to position [296, 0]
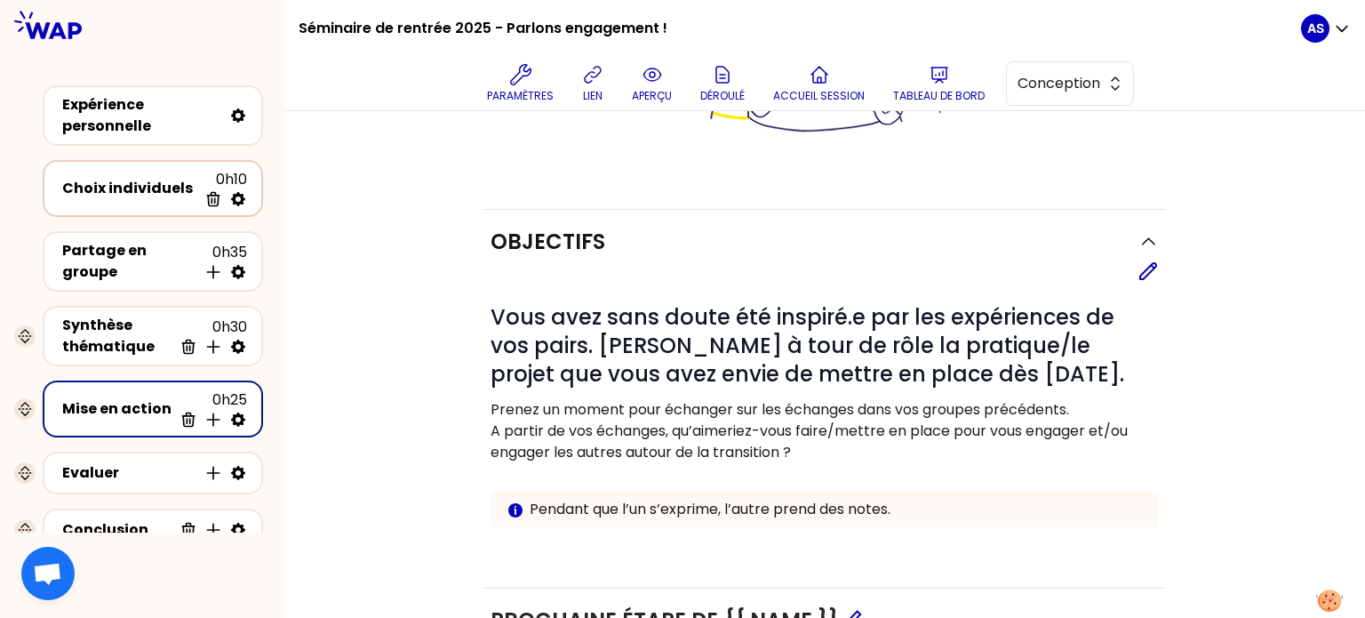
click at [237, 192] on icon at bounding box center [238, 199] width 14 height 14
select select "true"
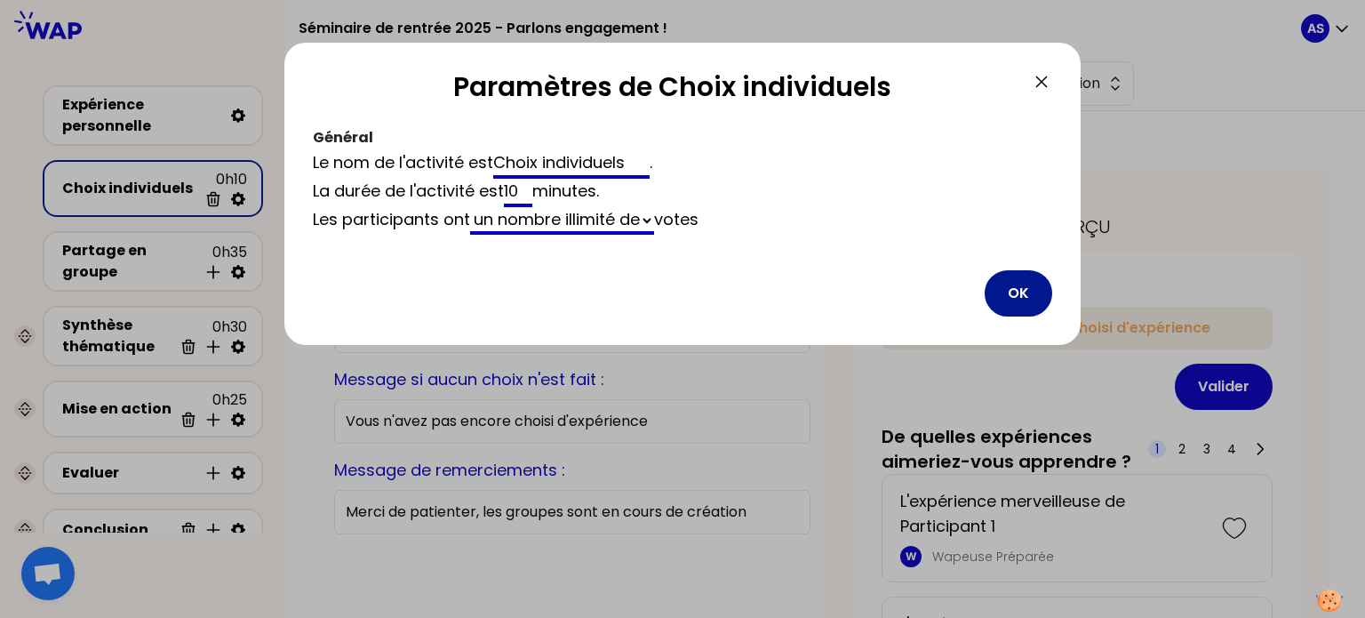
click at [1001, 283] on button "OK" at bounding box center [1018, 293] width 68 height 46
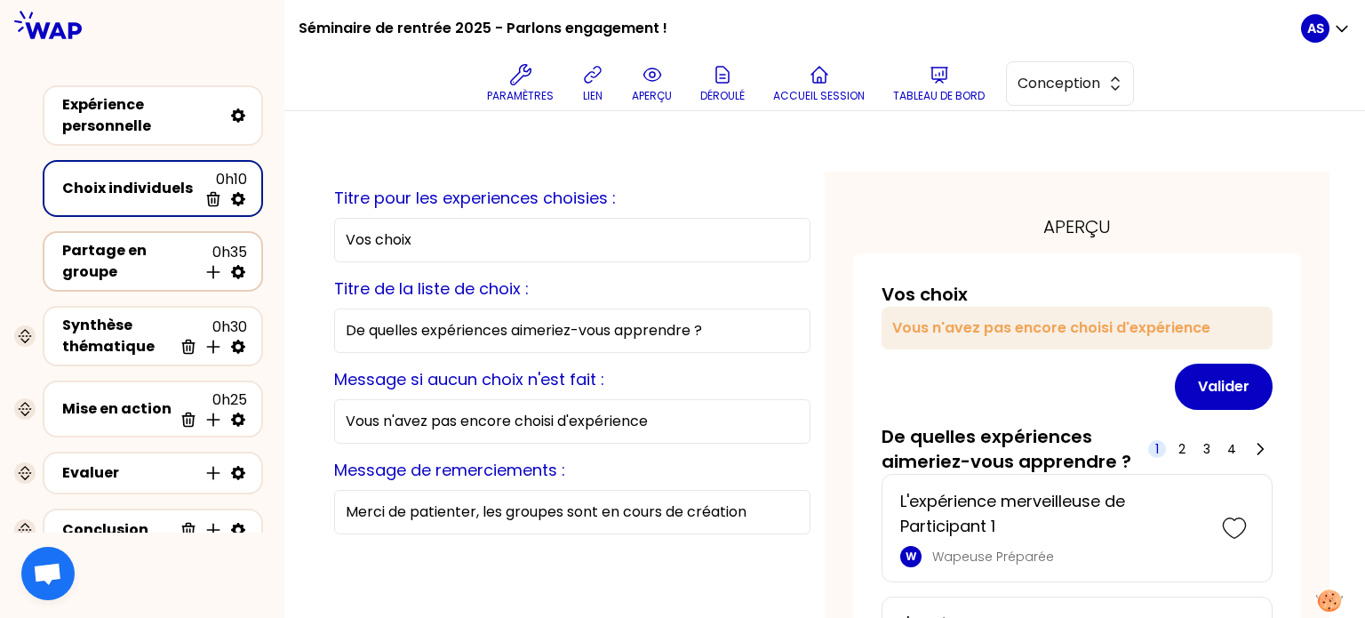
click at [238, 267] on icon at bounding box center [238, 272] width 18 height 18
select select "4"
select select "5"
select select "false"
select select "Each"
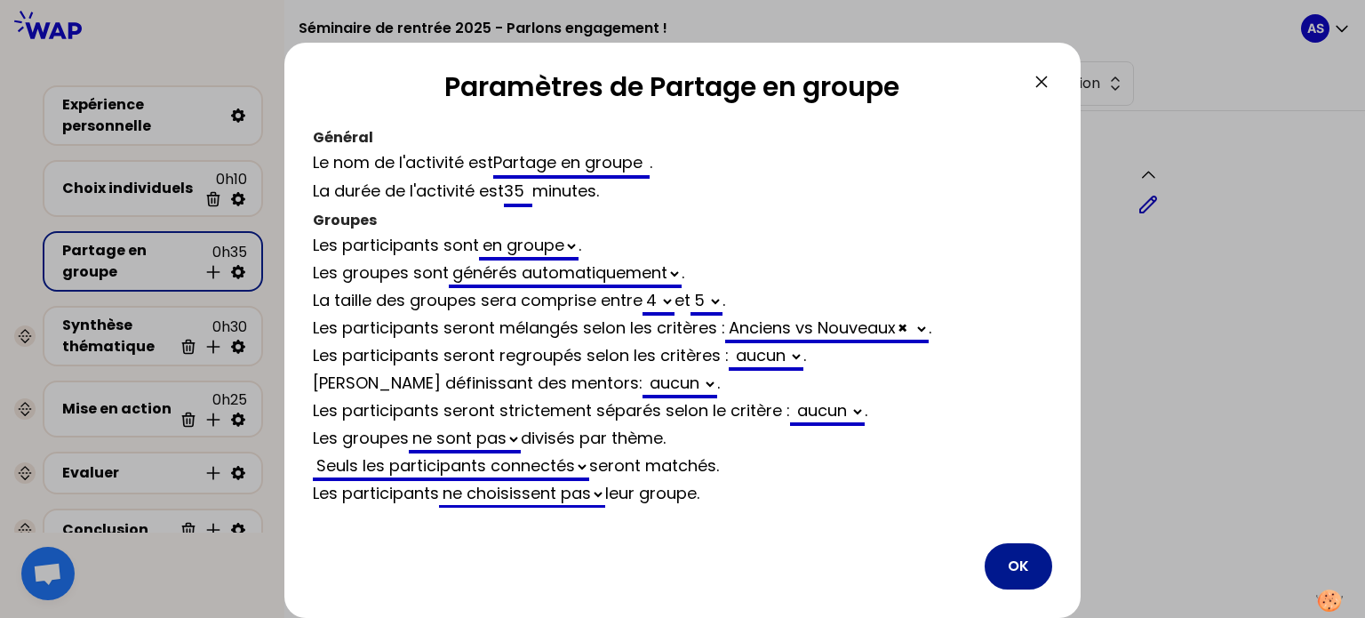
click at [1016, 571] on button "OK" at bounding box center [1018, 566] width 68 height 46
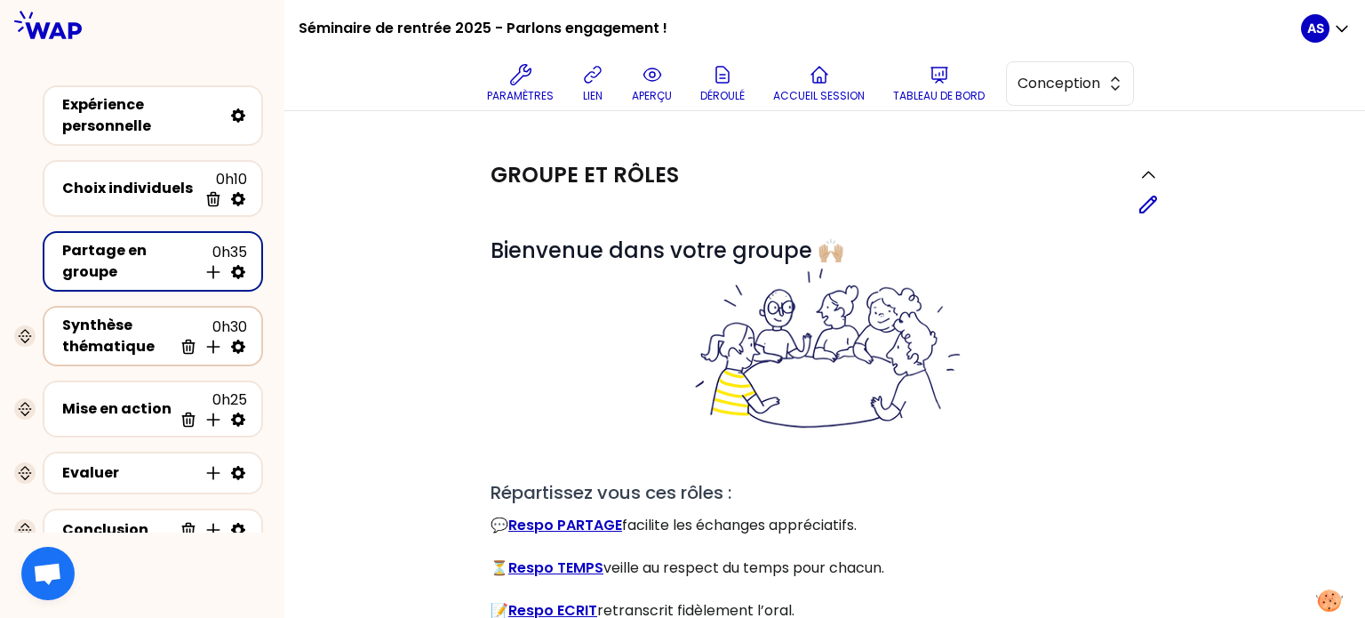
click at [245, 338] on icon at bounding box center [238, 347] width 18 height 18
select select "same_as"
select select "false"
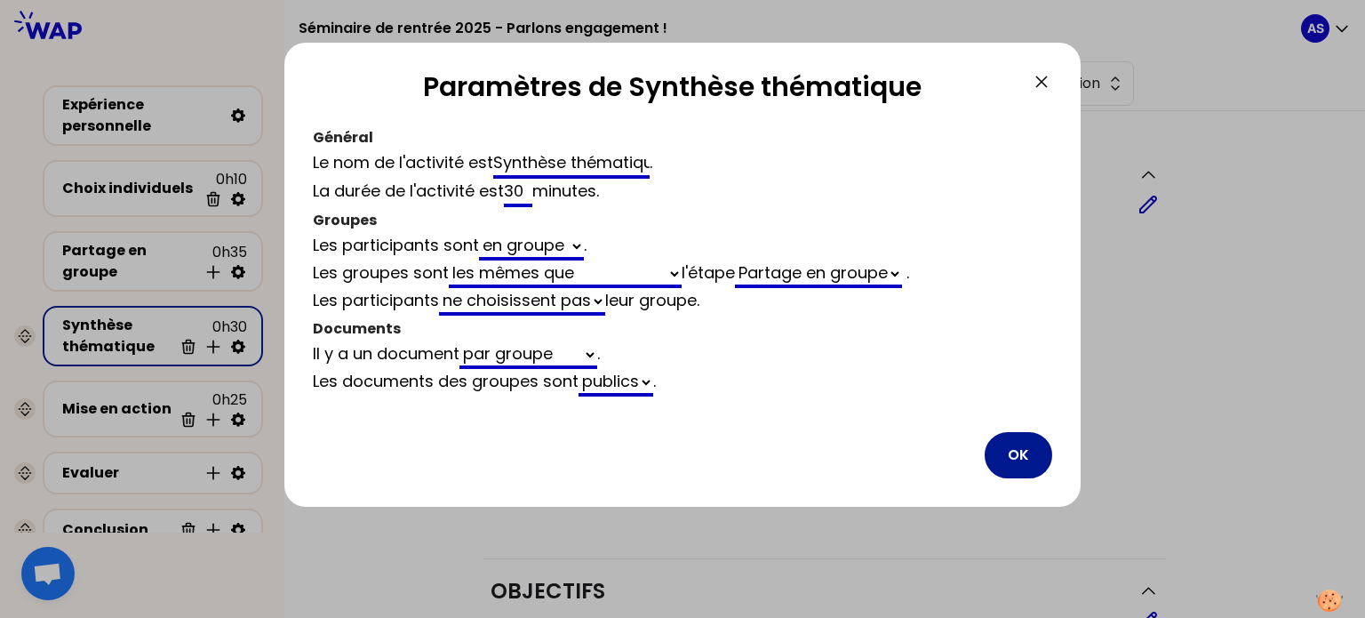
click at [1003, 450] on button "OK" at bounding box center [1018, 455] width 68 height 46
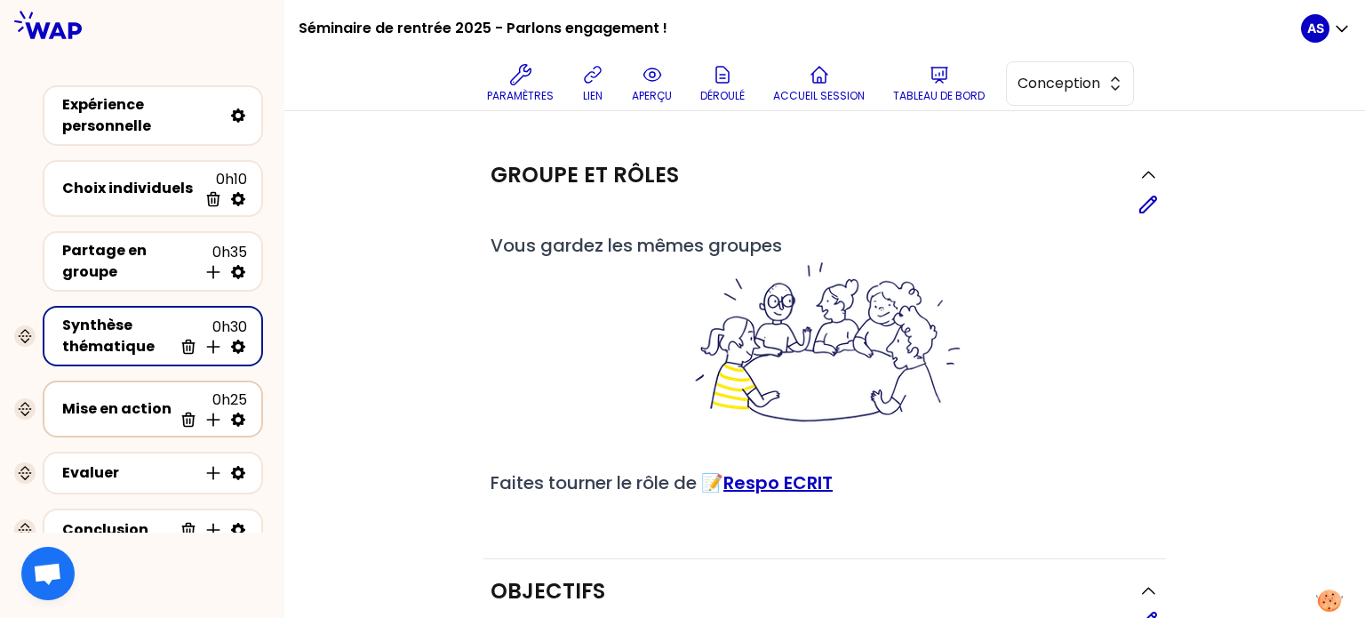
click at [242, 413] on icon at bounding box center [238, 419] width 14 height 14
select select "3"
select select "false"
select select "Each"
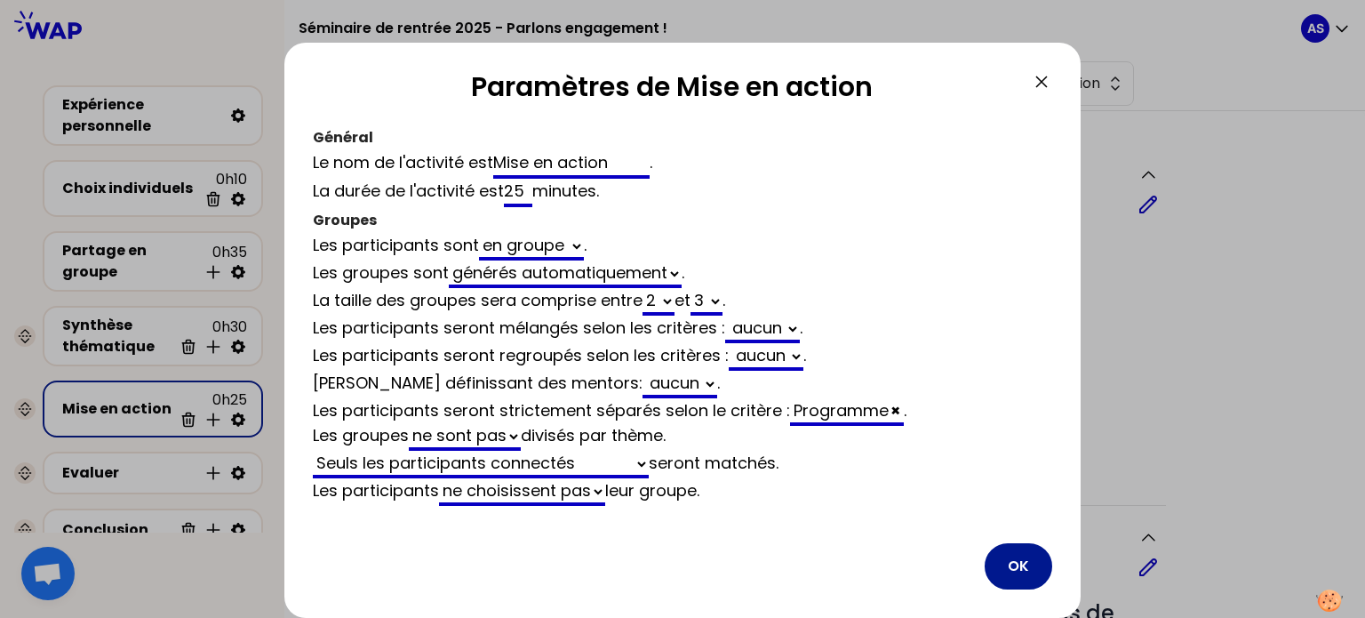
click at [1030, 571] on button "OK" at bounding box center [1018, 566] width 68 height 46
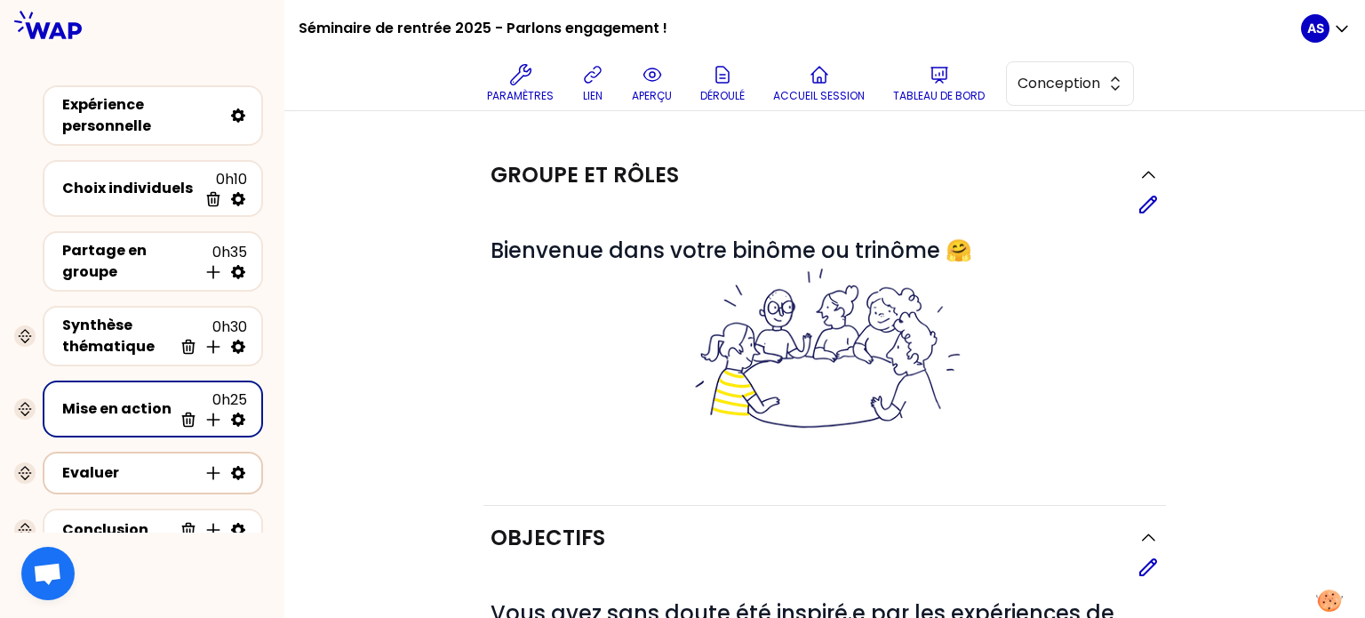
click at [241, 466] on icon at bounding box center [238, 473] width 18 height 18
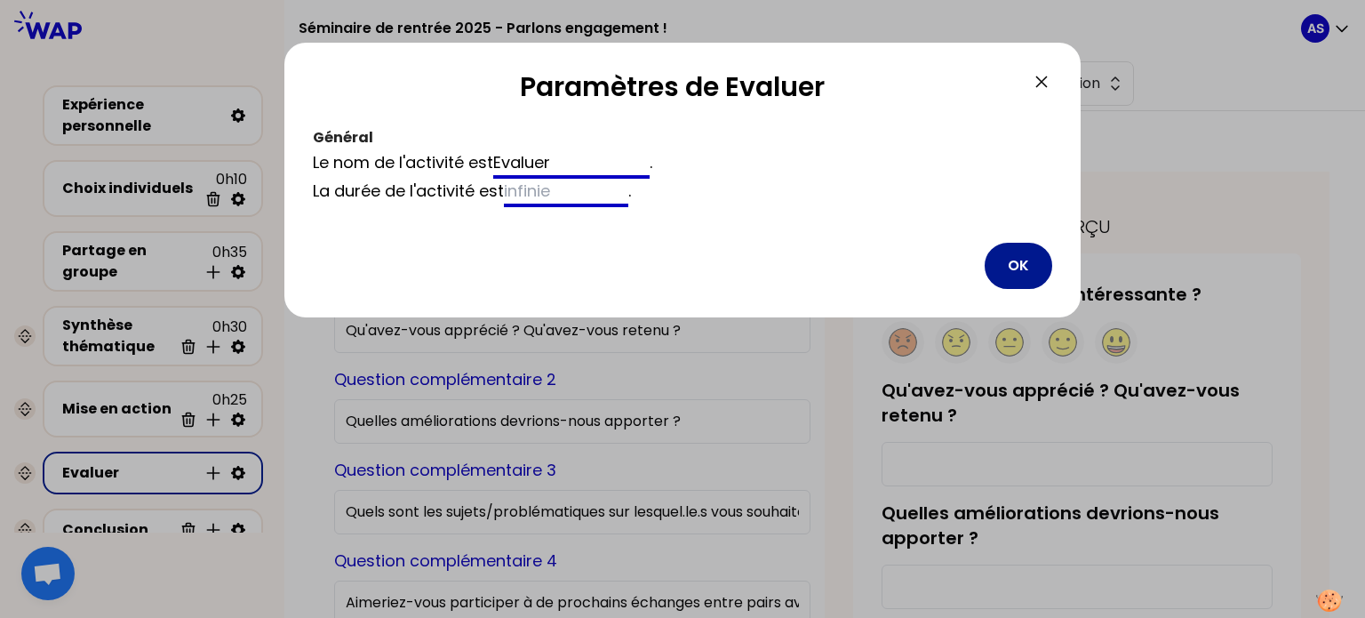
click at [1018, 266] on button "OK" at bounding box center [1018, 266] width 68 height 46
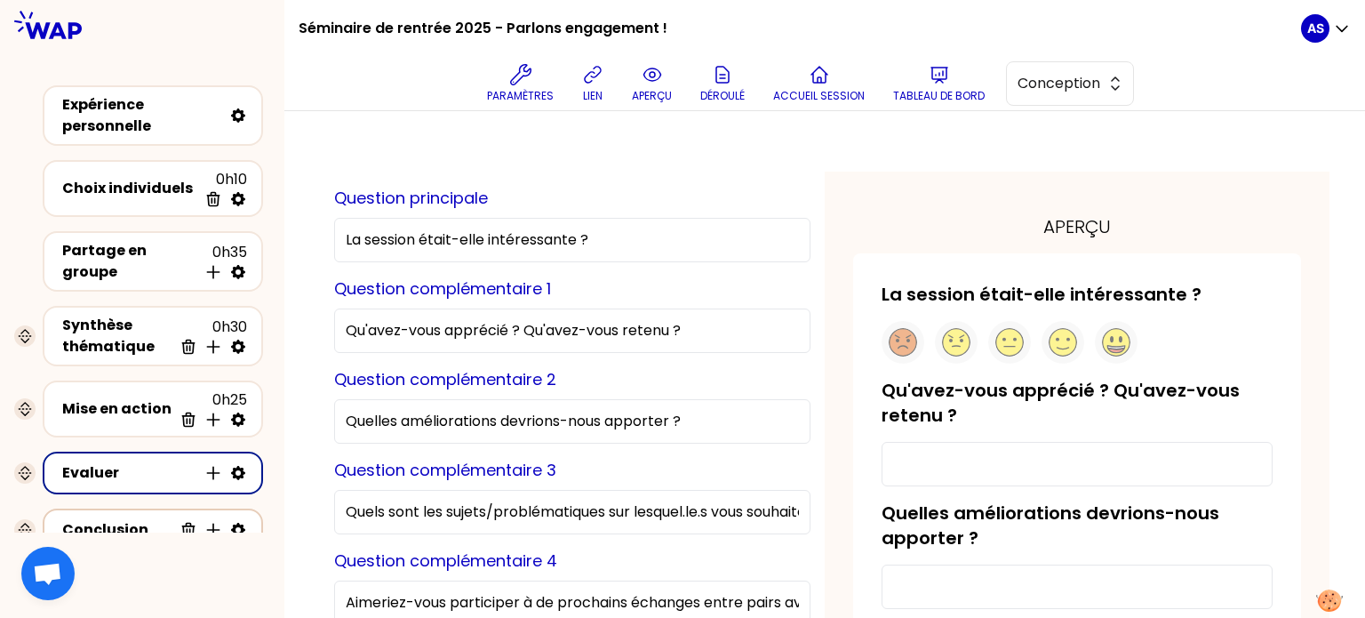
click at [238, 522] on icon at bounding box center [238, 529] width 14 height 14
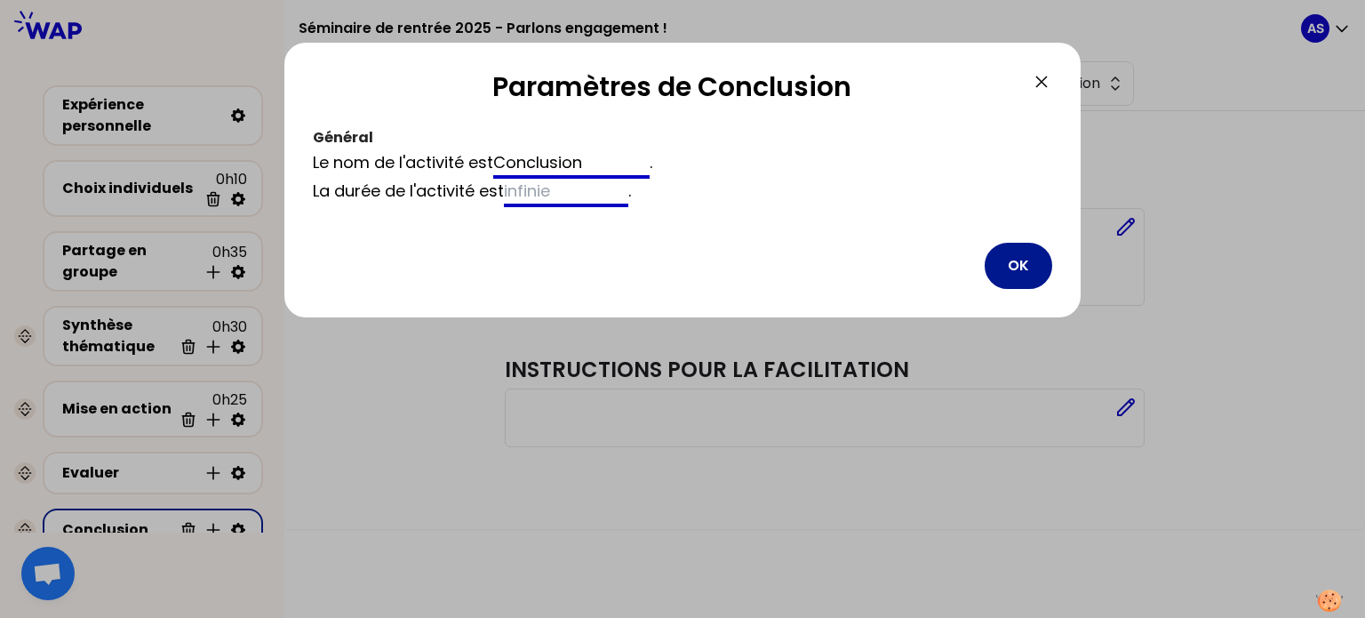
click at [1015, 276] on button "OK" at bounding box center [1018, 266] width 68 height 46
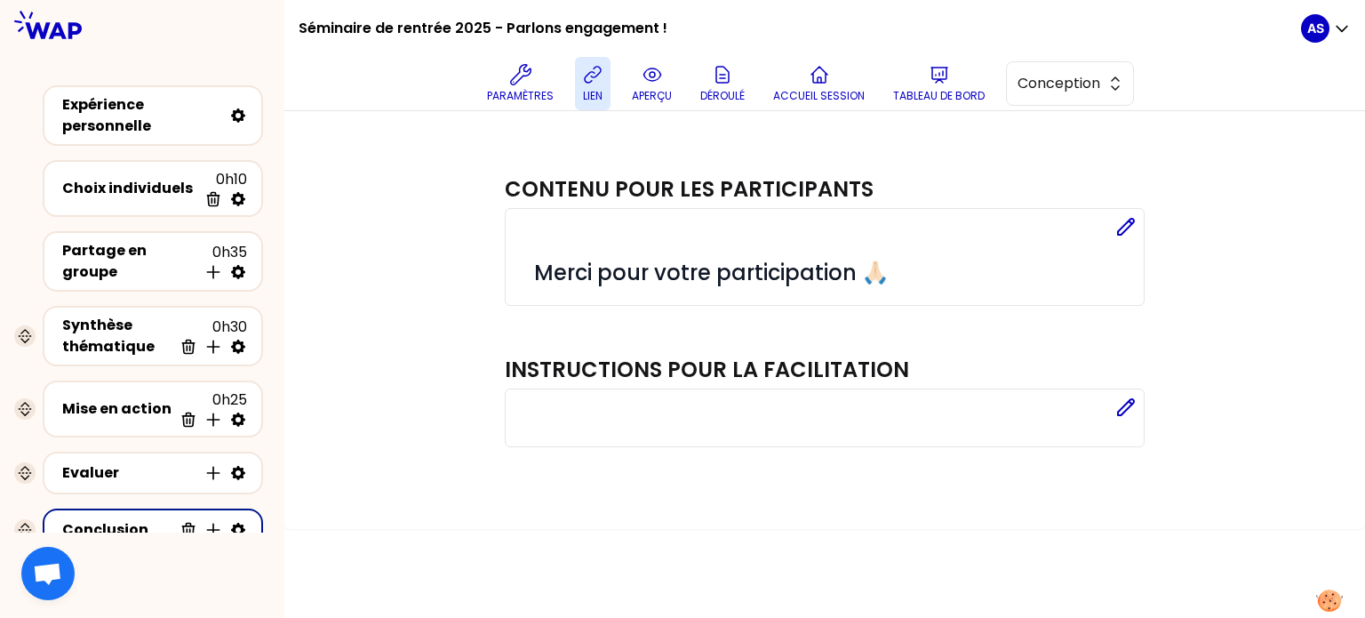
click at [598, 82] on icon at bounding box center [592, 74] width 21 height 21
click at [95, 341] on div "Synthèse thématique" at bounding box center [117, 336] width 110 height 43
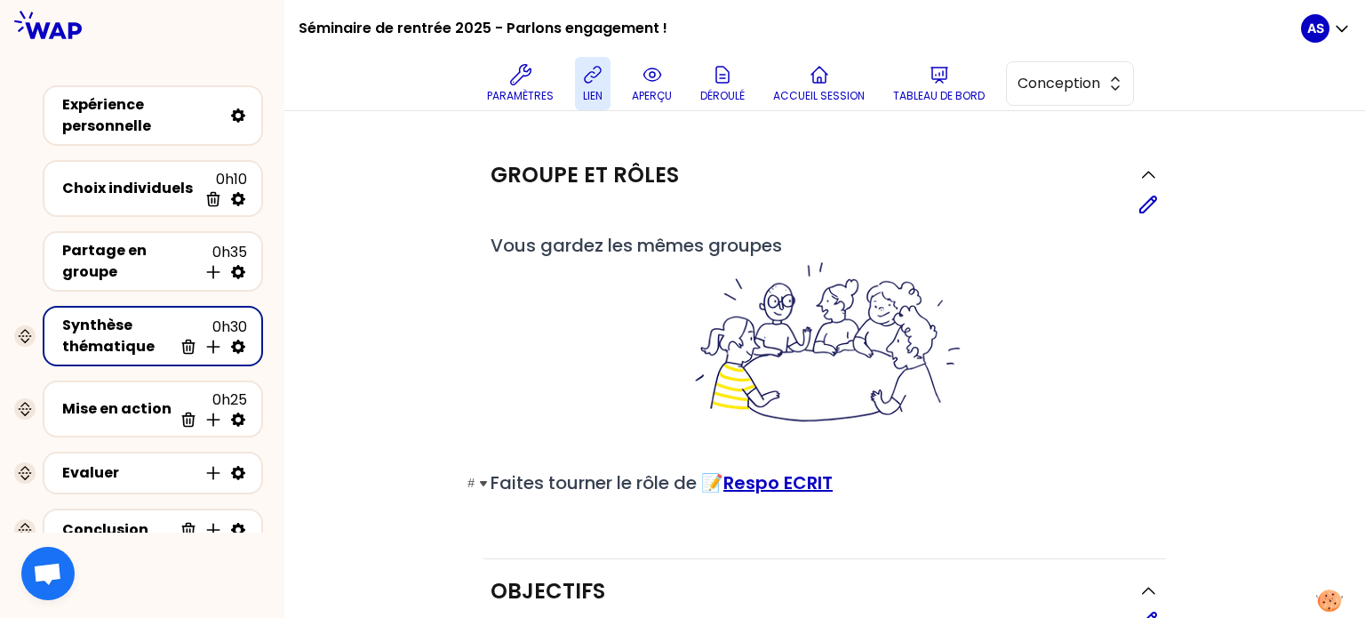
click at [780, 482] on link "Respo ECRIT" at bounding box center [777, 482] width 109 height 25
click at [950, 84] on icon at bounding box center [939, 74] width 21 height 21
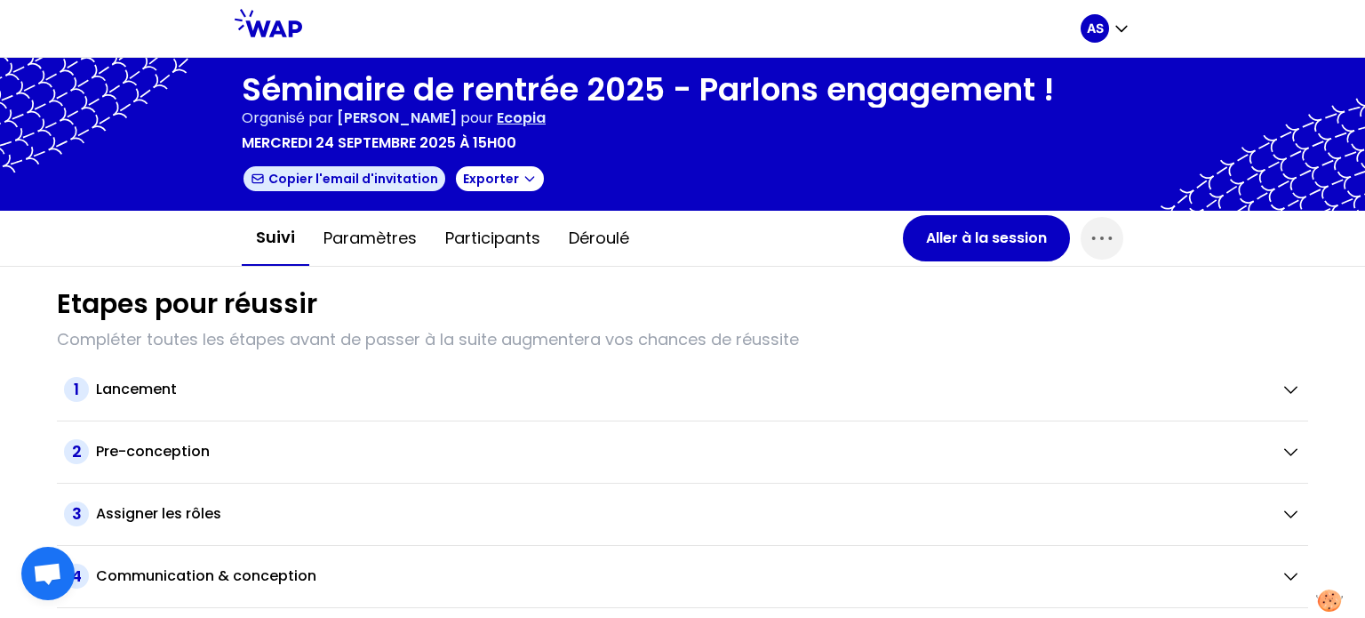
click at [331, 175] on button "Copier l'email d'invitation" at bounding box center [344, 178] width 205 height 28
click at [356, 177] on button "Copier l'email d'invitation" at bounding box center [344, 178] width 205 height 28
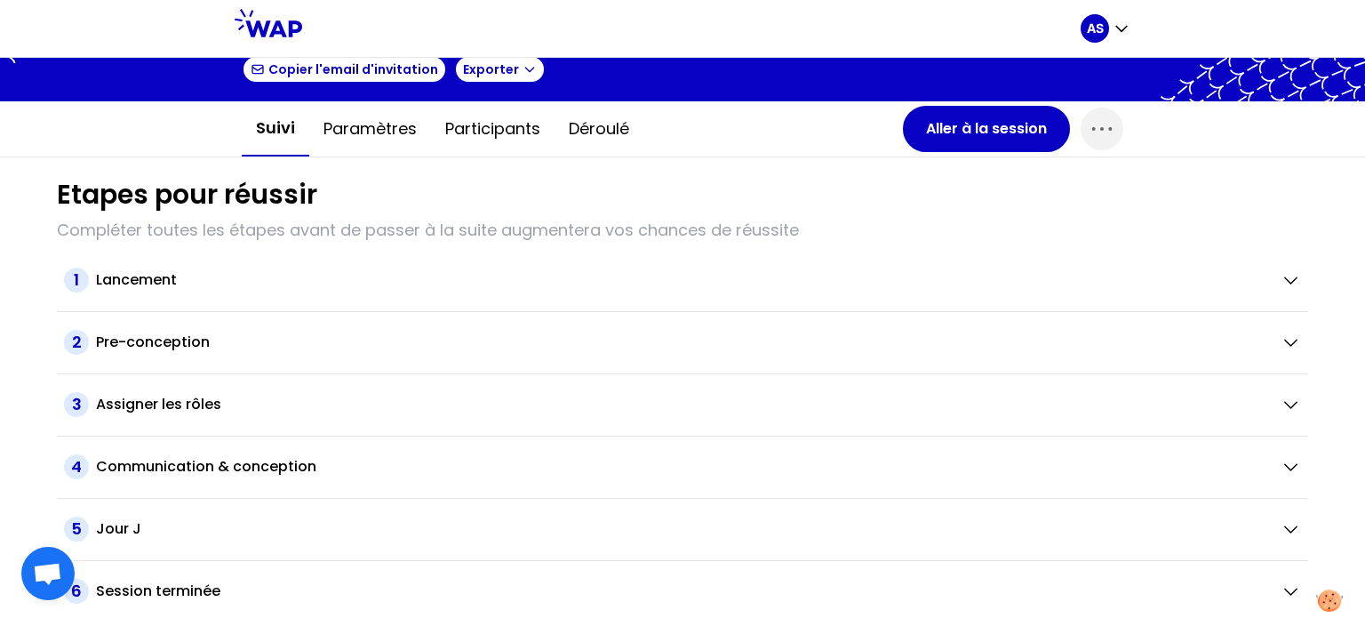
scroll to position [110, 0]
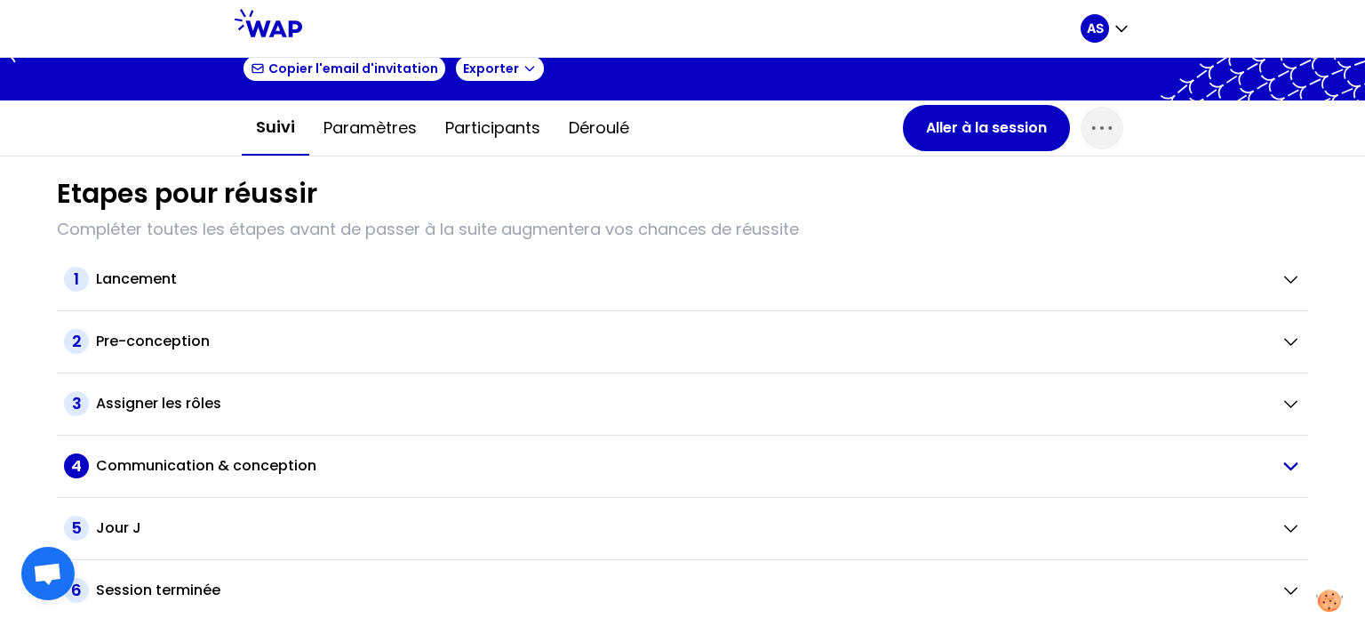
click at [259, 466] on h2 "Communication & conception" at bounding box center [206, 465] width 220 height 21
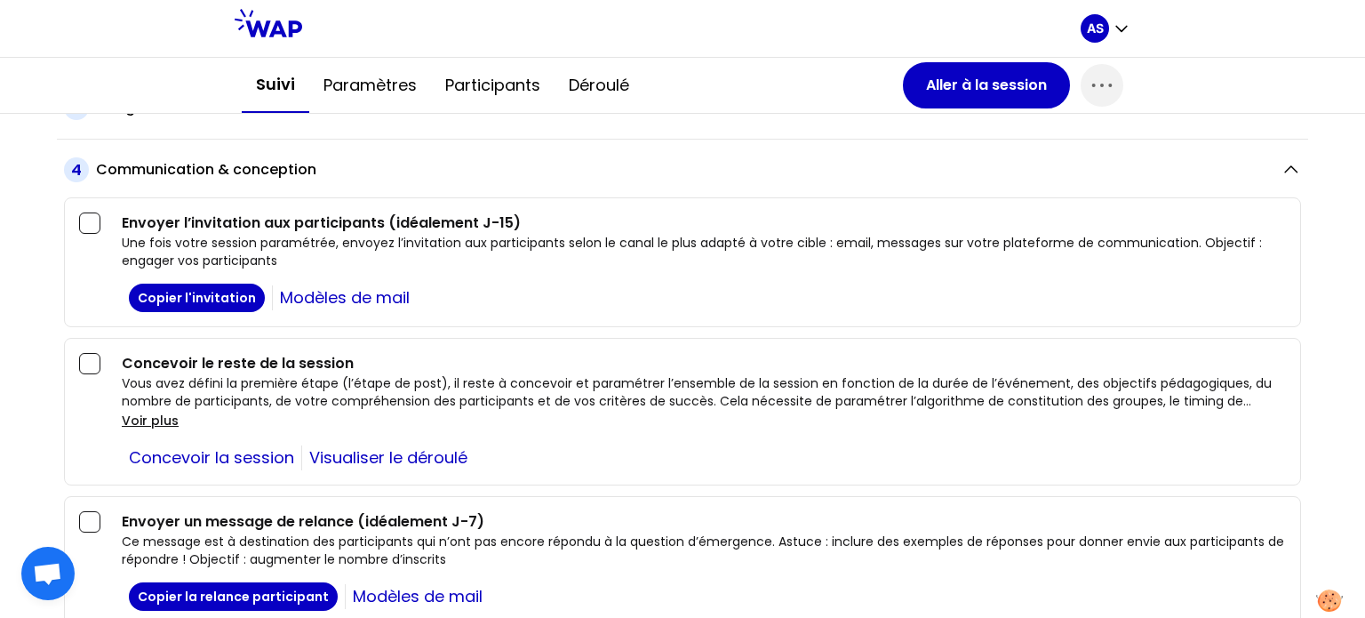
scroll to position [377, 0]
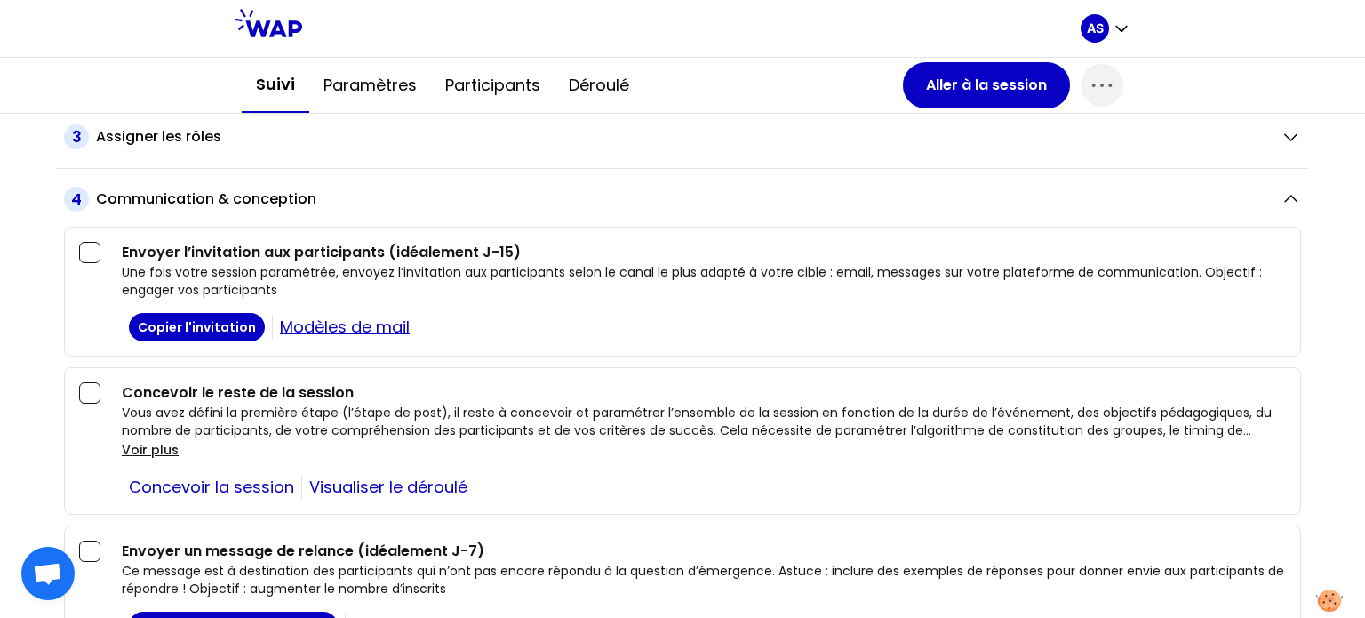
click at [348, 326] on link "Modèles de mail" at bounding box center [344, 327] width 145 height 25
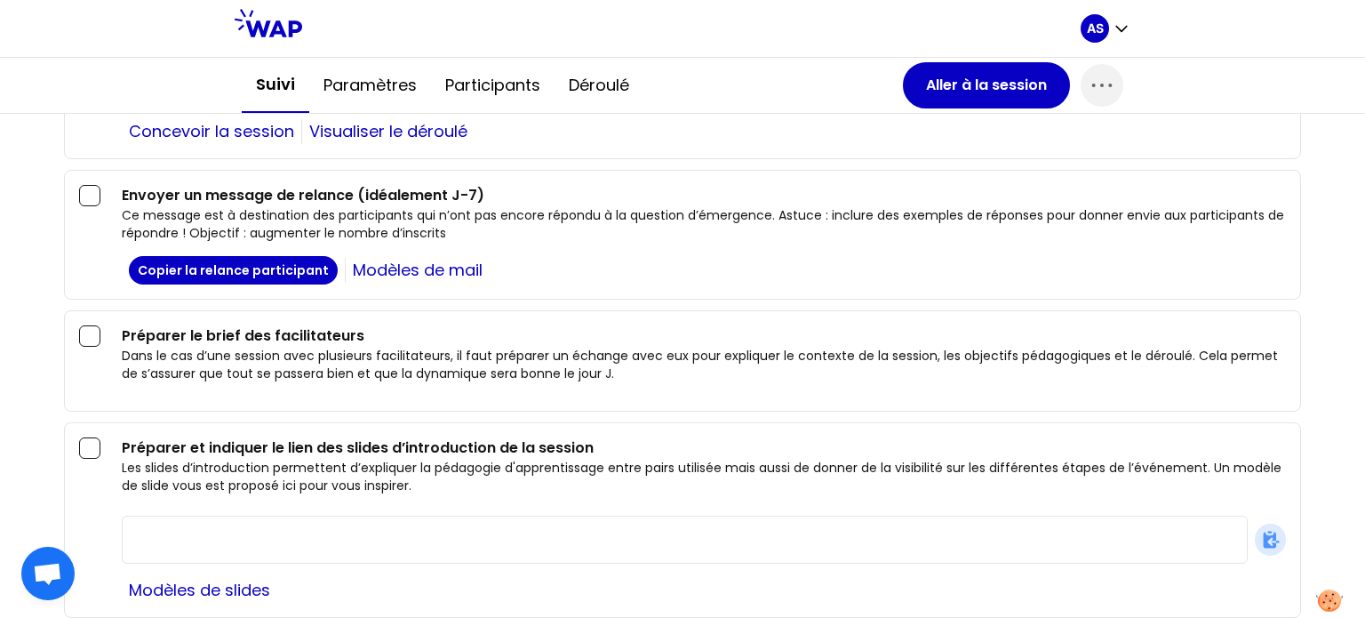
scroll to position [643, 0]
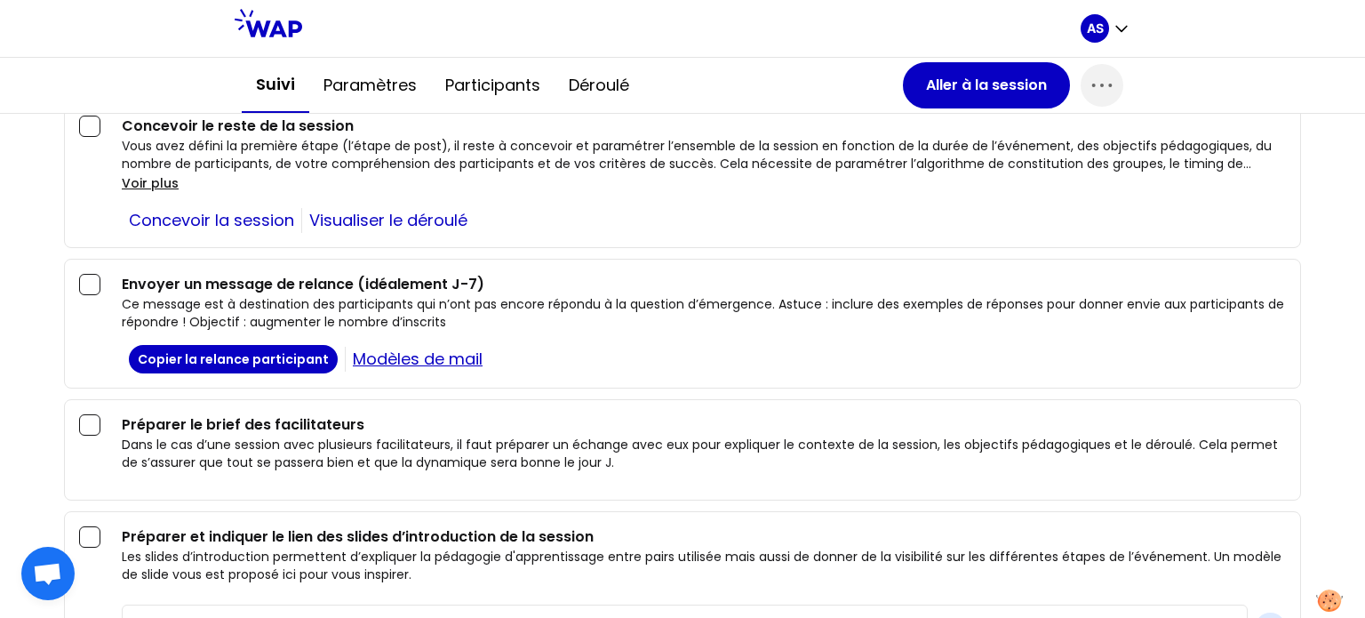
click at [423, 355] on link "Modèles de mail" at bounding box center [417, 359] width 145 height 25
